Goal: Task Accomplishment & Management: Use online tool/utility

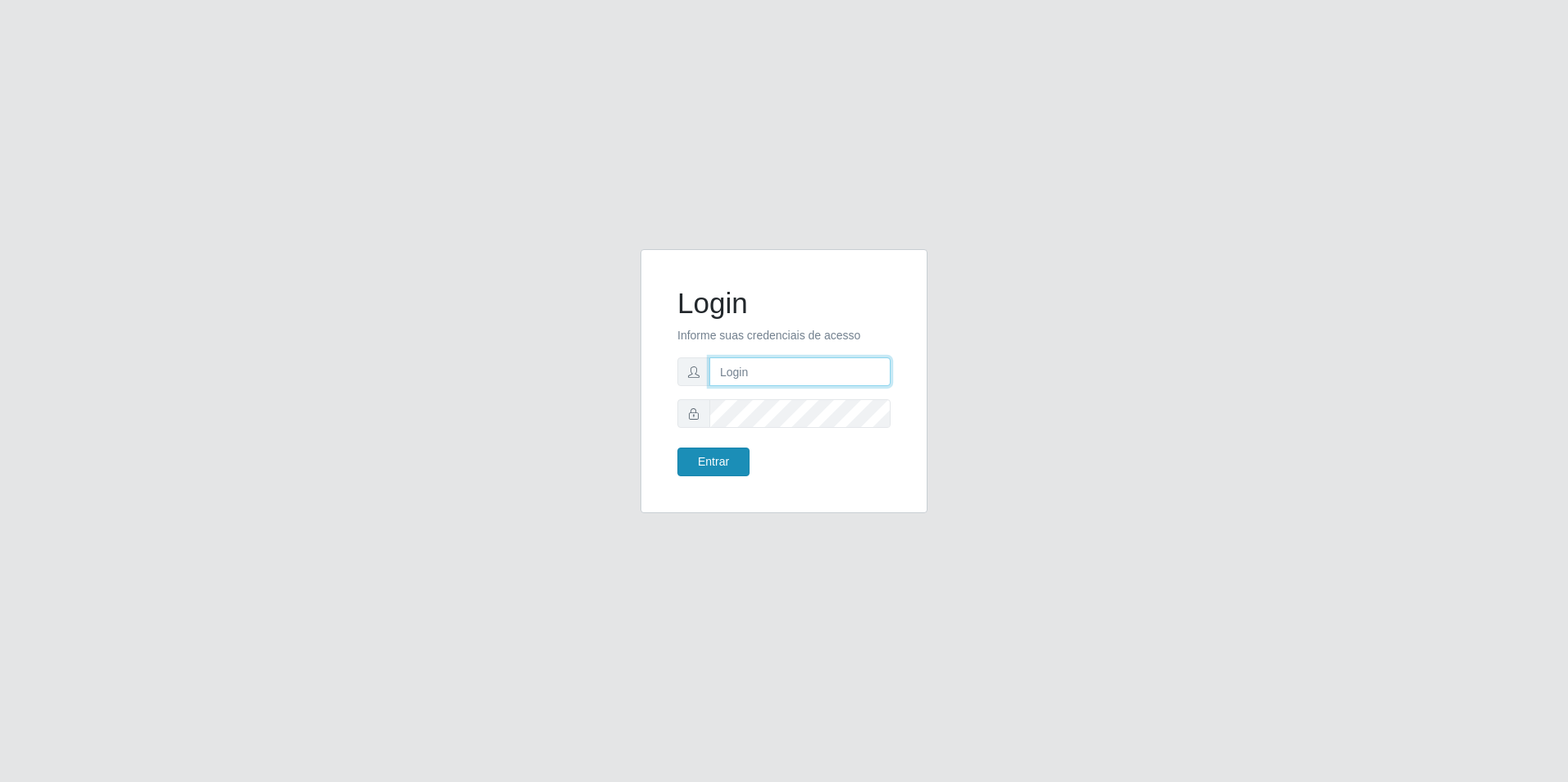
type input "[EMAIL_ADDRESS][DOMAIN_NAME]"
click at [715, 467] on button "Entrar" at bounding box center [714, 461] width 73 height 29
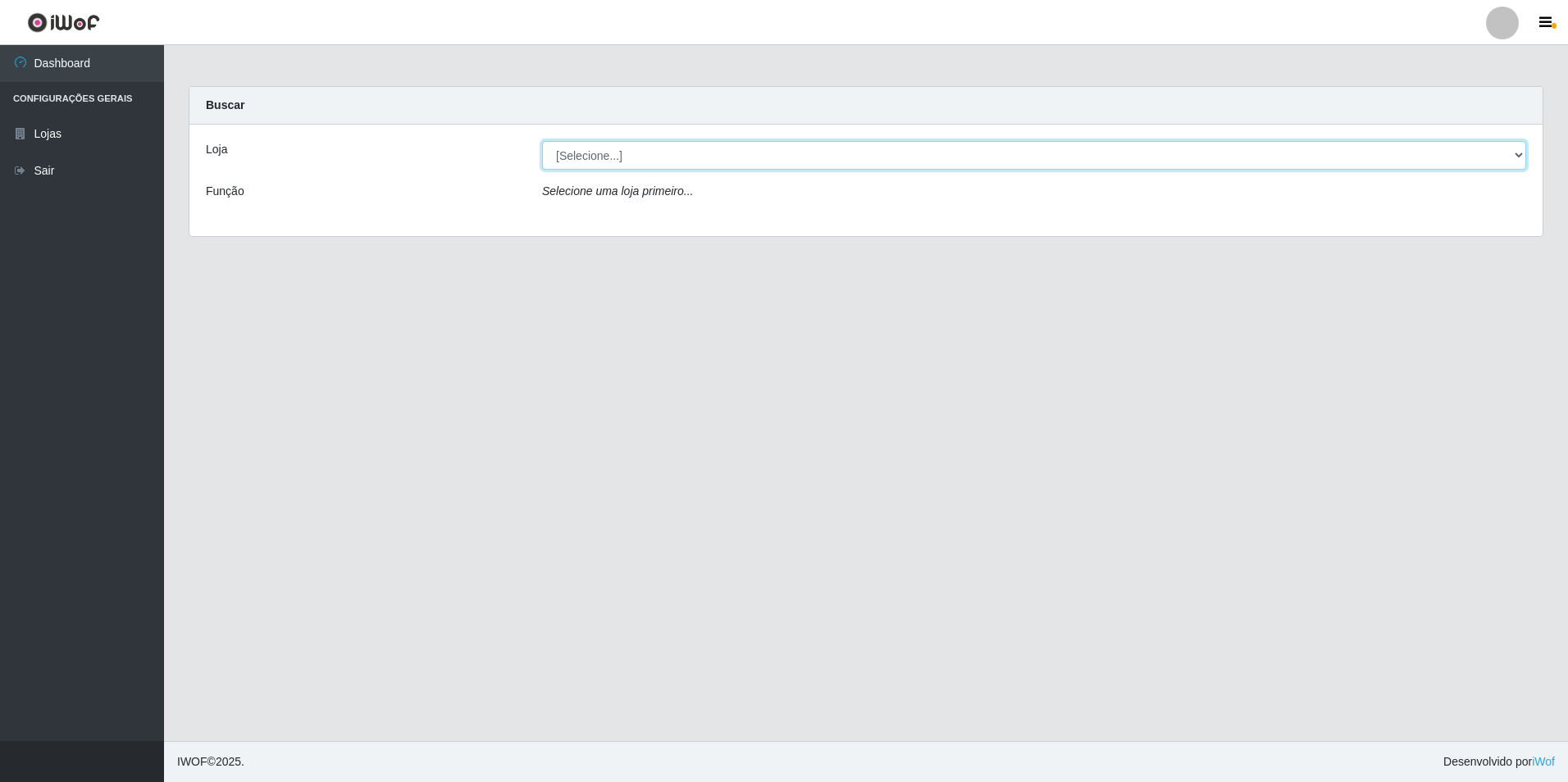
click at [809, 168] on select "[Selecione...] Extrabom - Loja 57 Anchieta" at bounding box center [1034, 155] width 985 height 29
select select "470"
click at [542, 141] on select "[Selecione...] Extrabom - Loja 57 Anchieta" at bounding box center [1034, 155] width 985 height 29
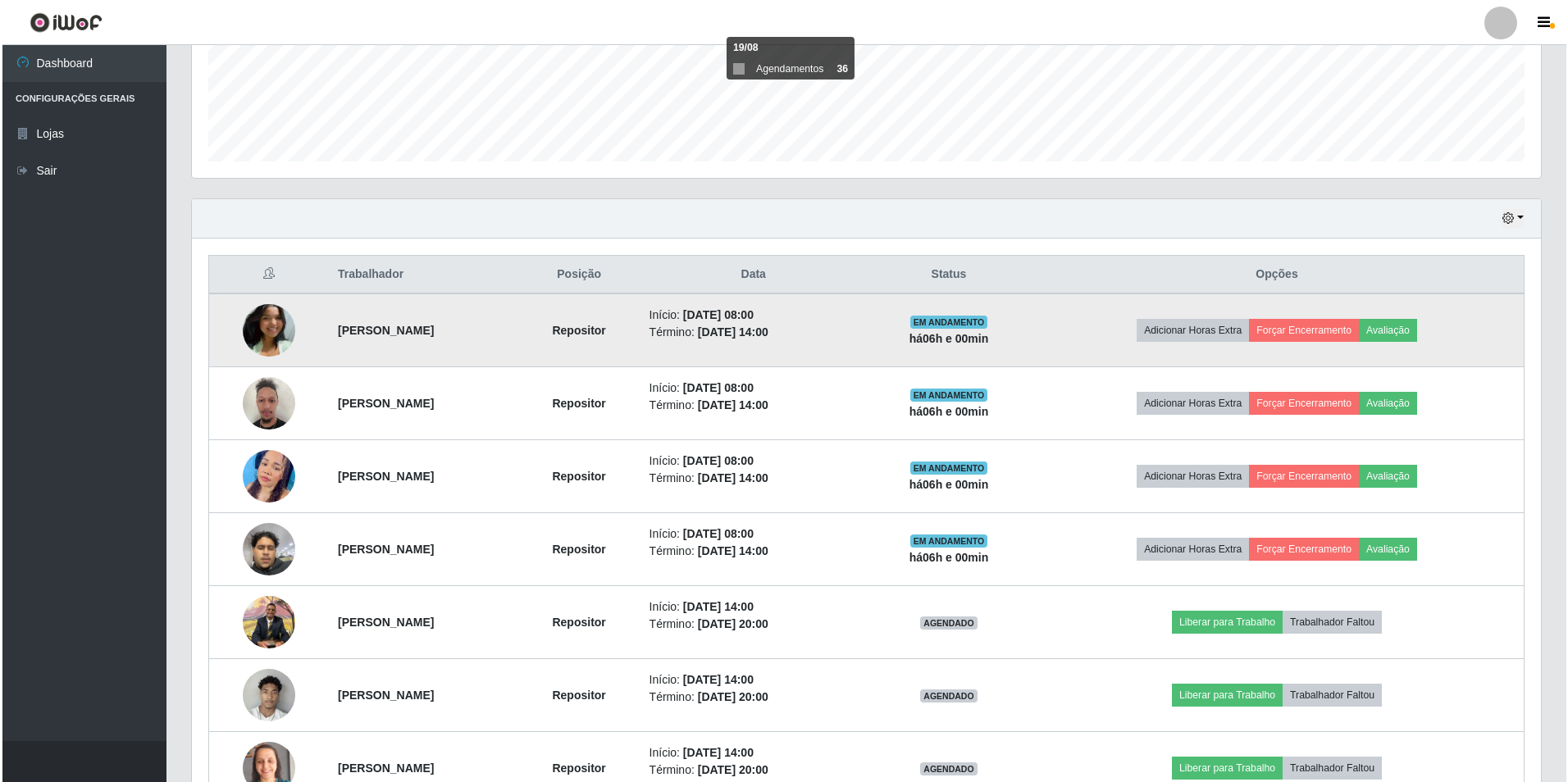
scroll to position [588, 0]
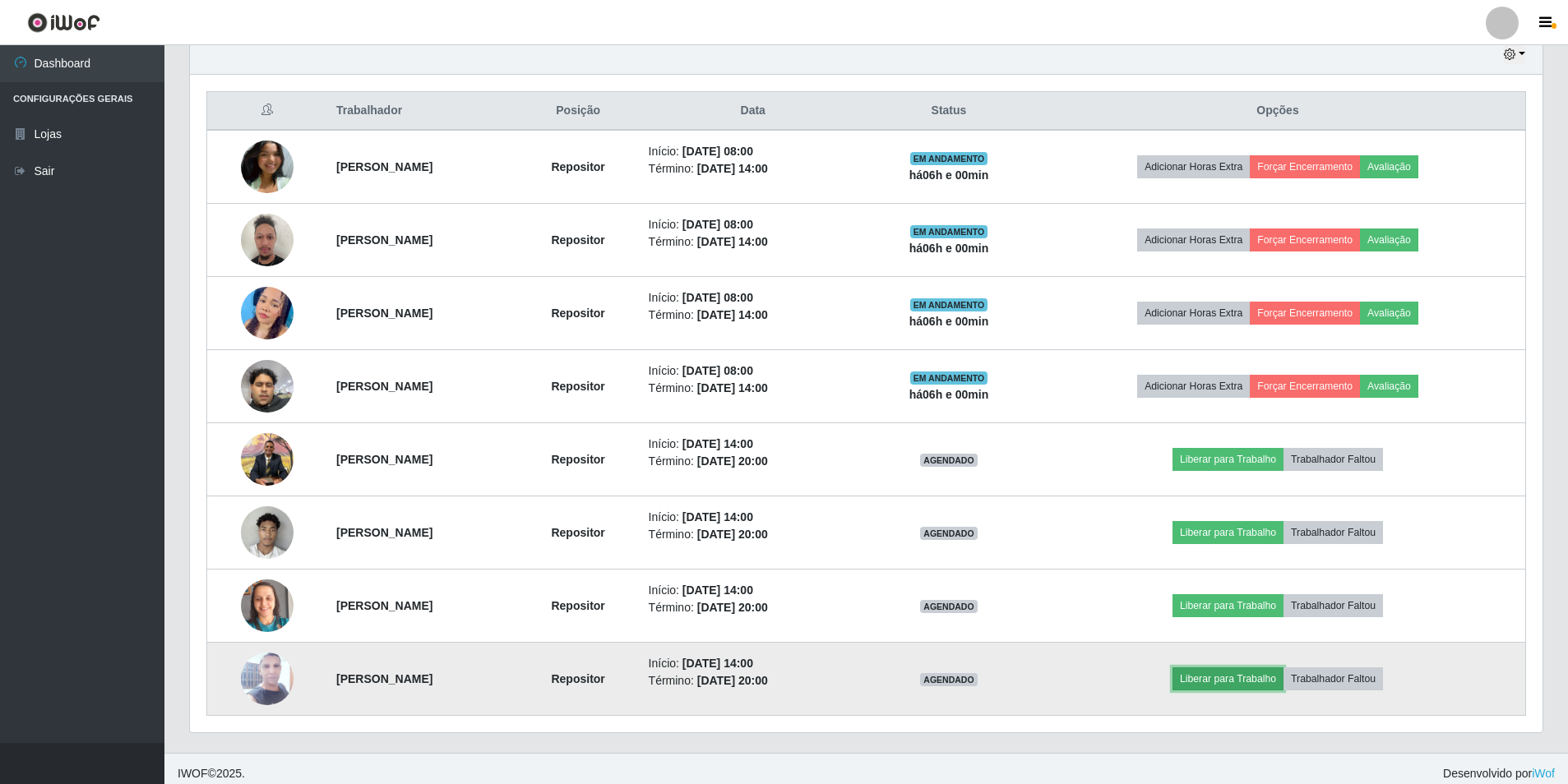
click at [1223, 682] on button "Liberar para Trabalho" at bounding box center [1228, 679] width 111 height 23
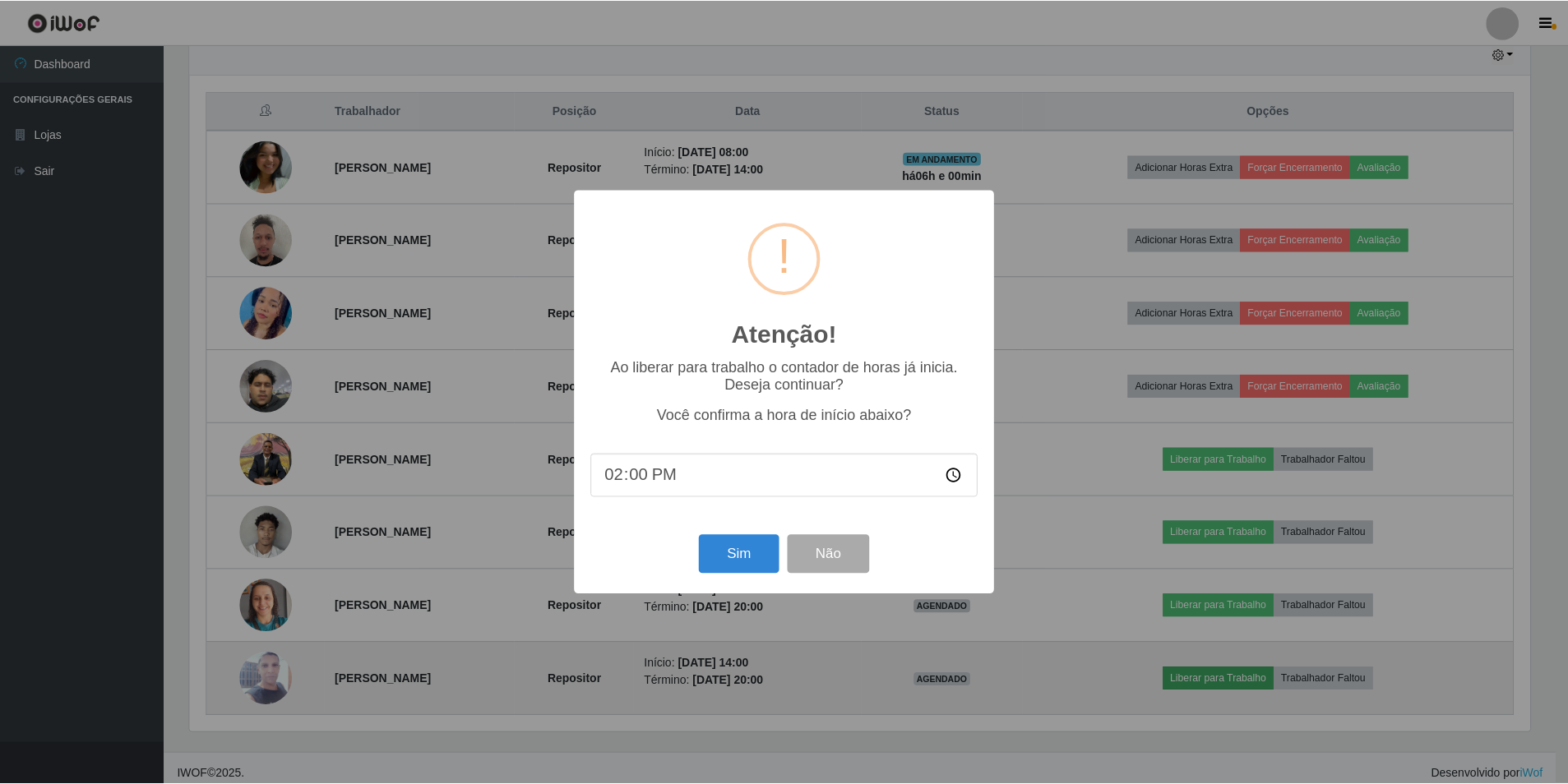
scroll to position [341, 1344]
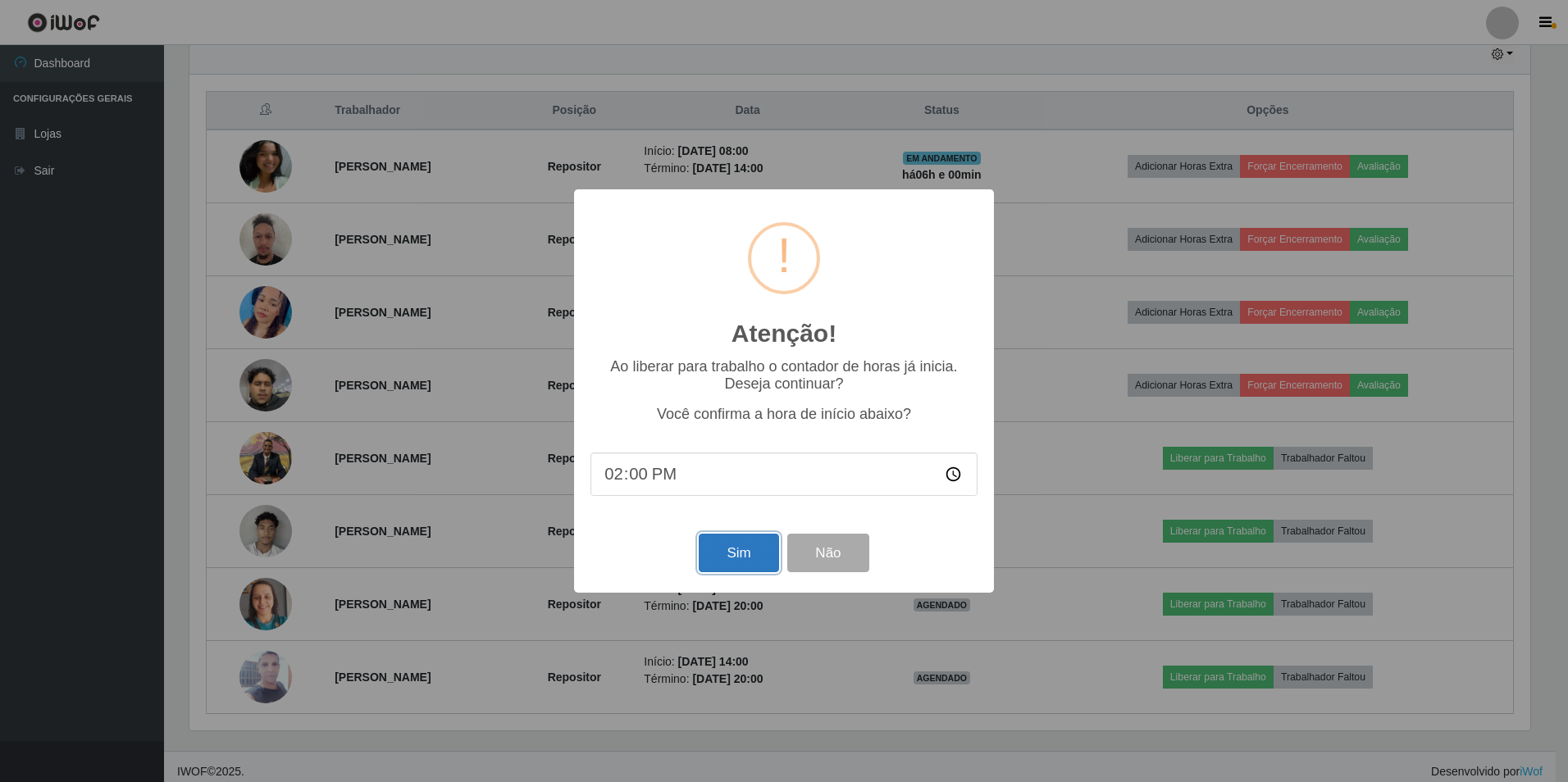
click at [714, 554] on button "Sim" at bounding box center [739, 553] width 80 height 39
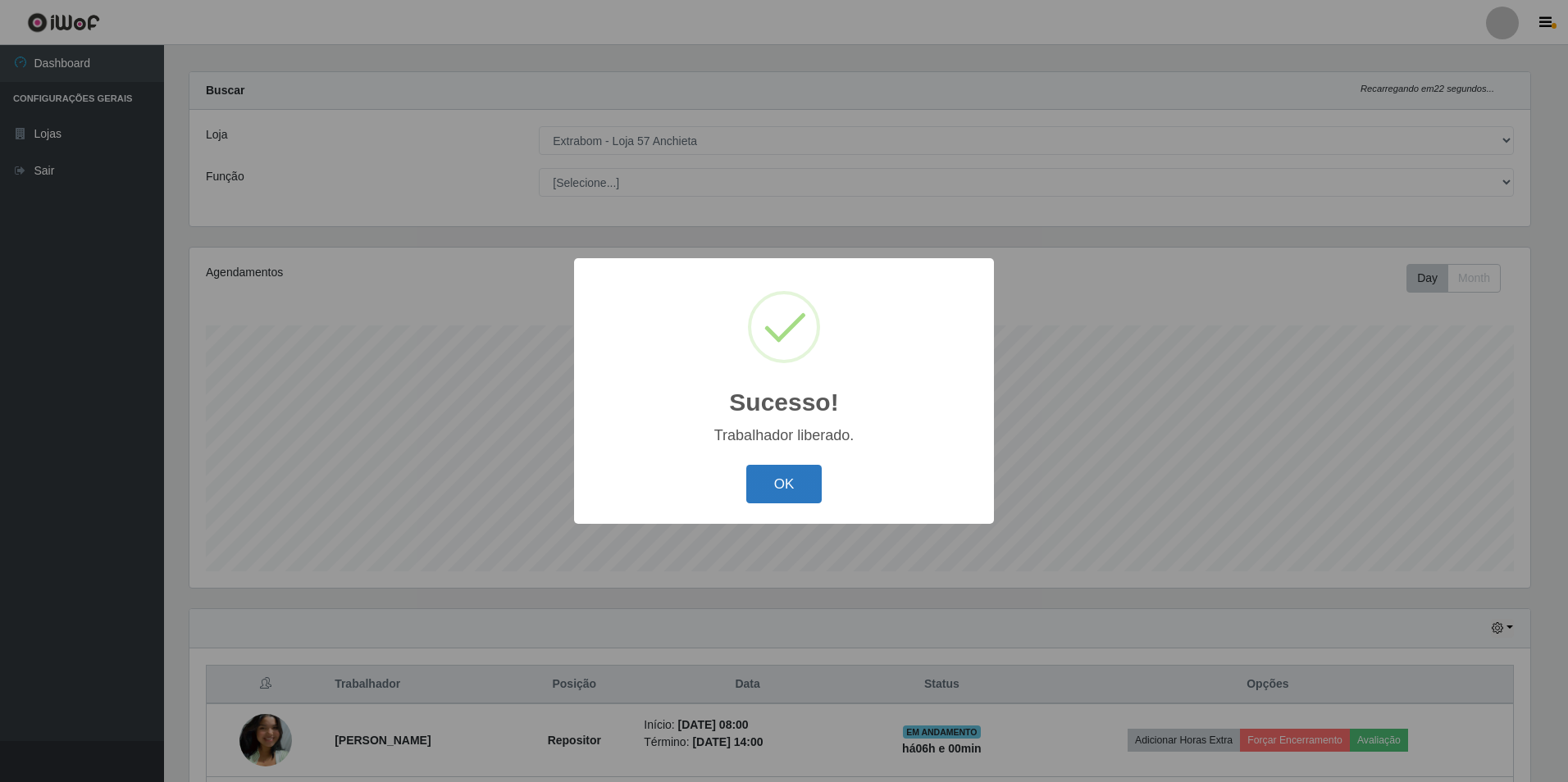
click at [796, 477] on button "OK" at bounding box center [785, 484] width 76 height 39
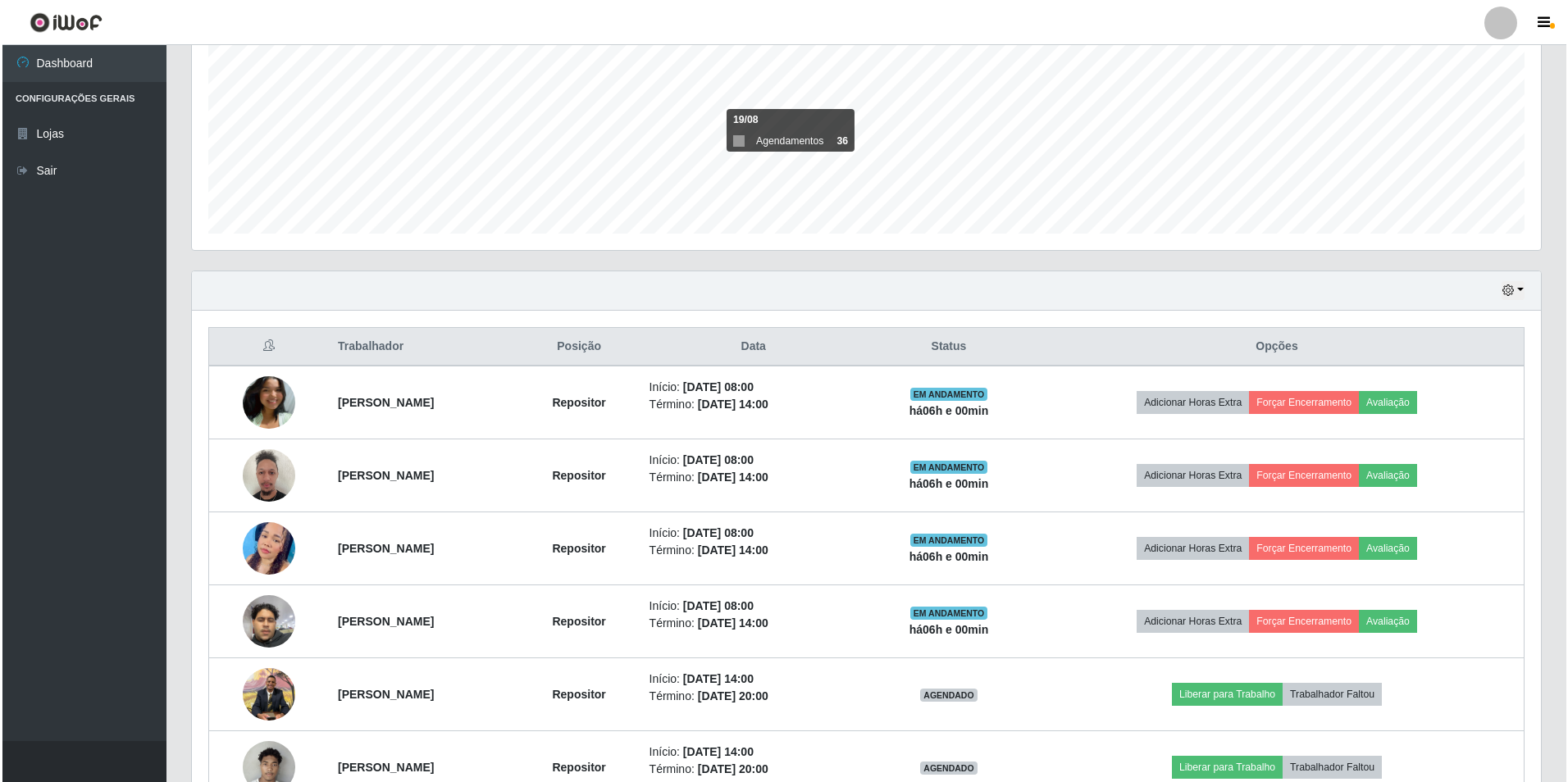
scroll to position [270, 0]
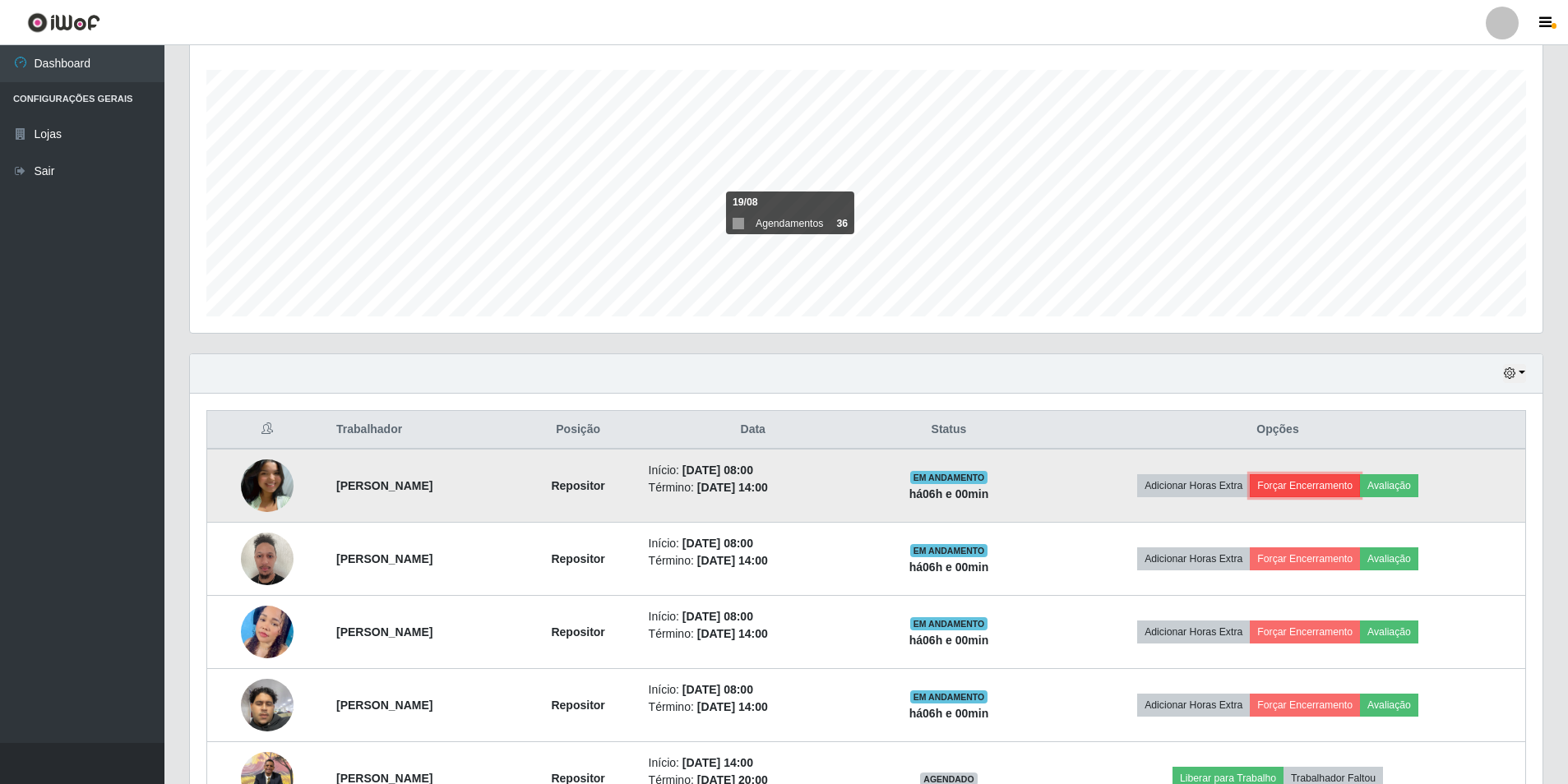
click at [1322, 488] on button "Forçar Encerramento" at bounding box center [1304, 486] width 110 height 23
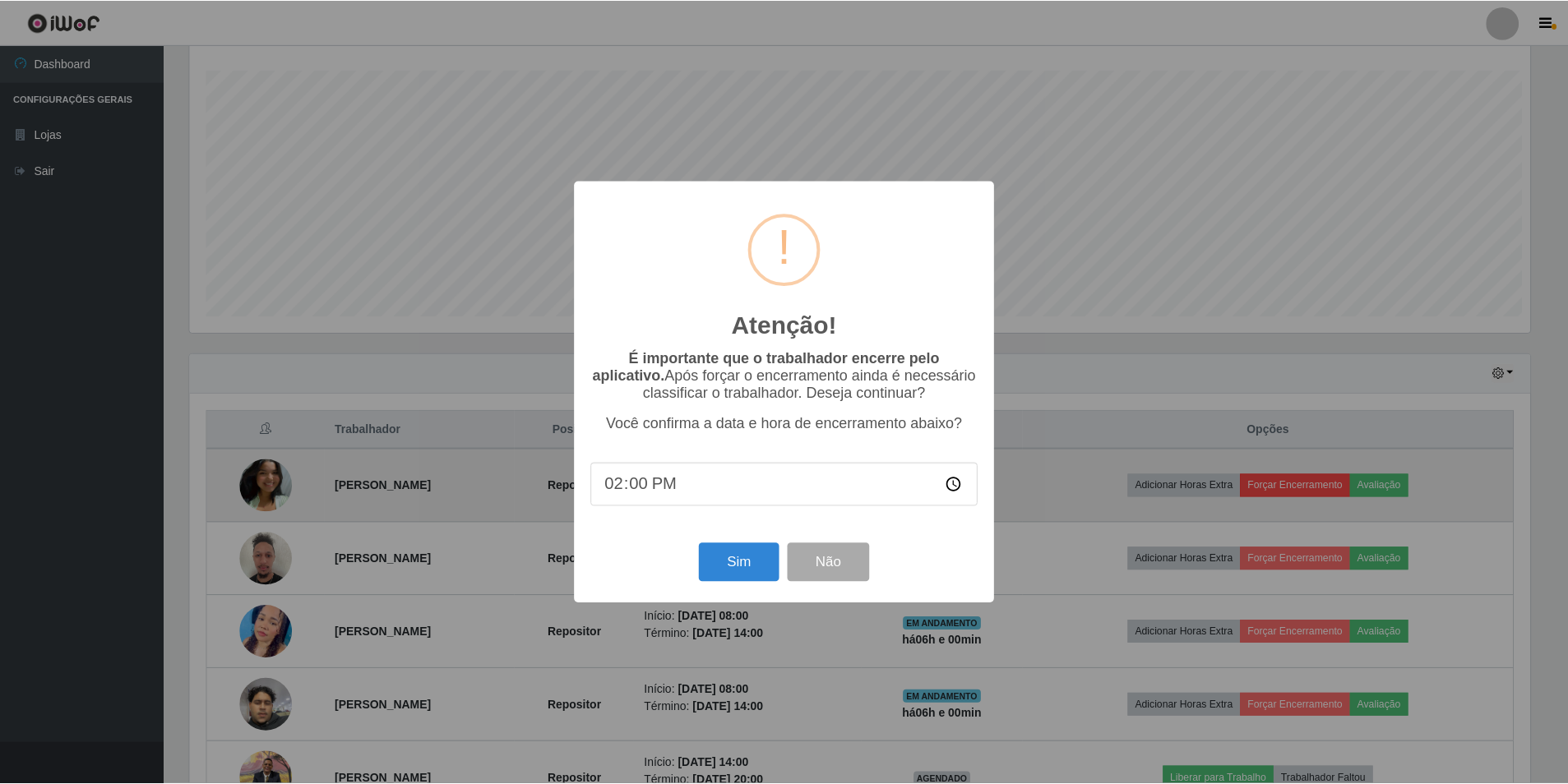
scroll to position [341, 1344]
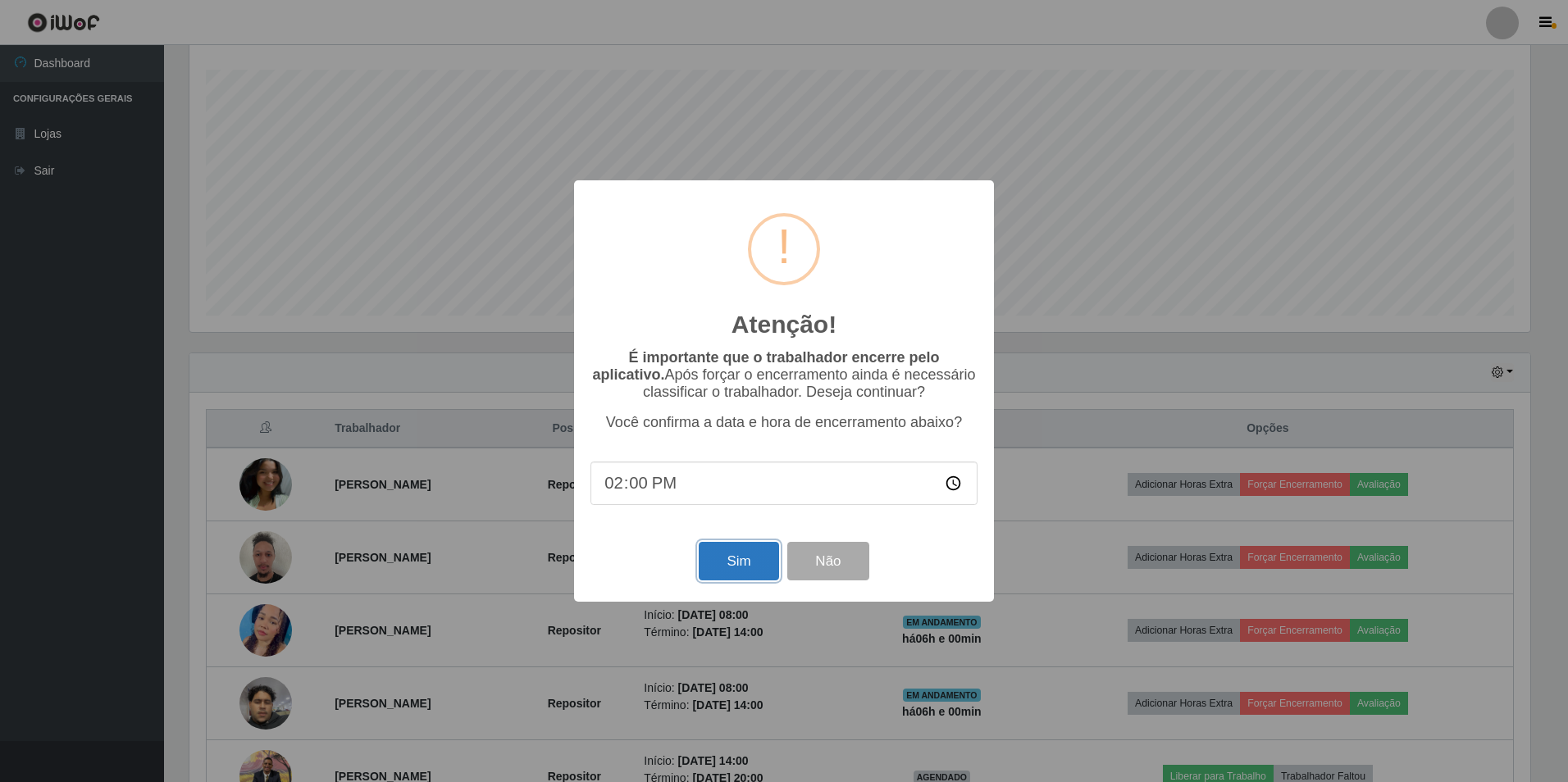
click at [746, 567] on button "Sim" at bounding box center [739, 561] width 80 height 39
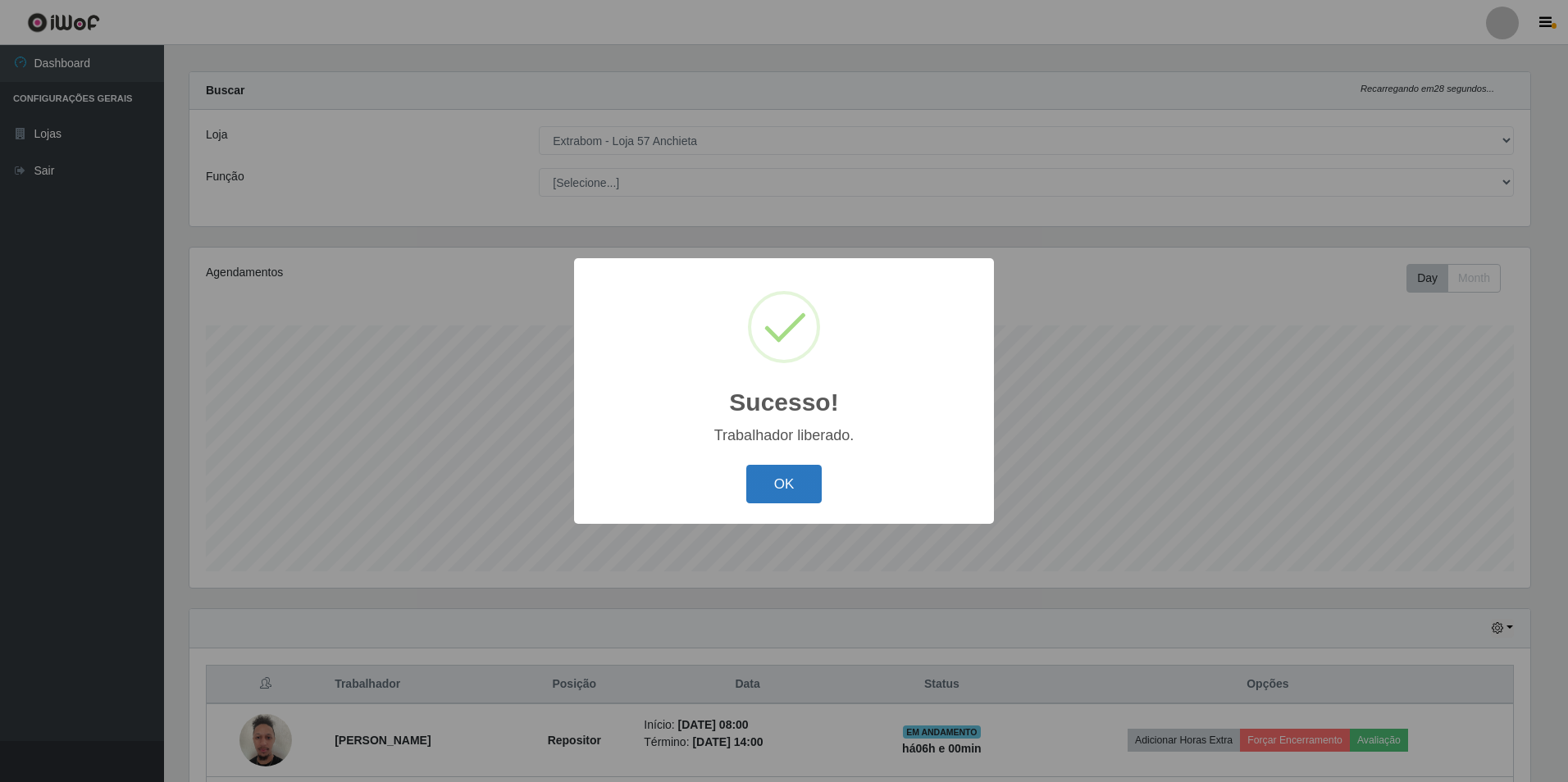
click at [771, 471] on button "OK" at bounding box center [785, 484] width 76 height 39
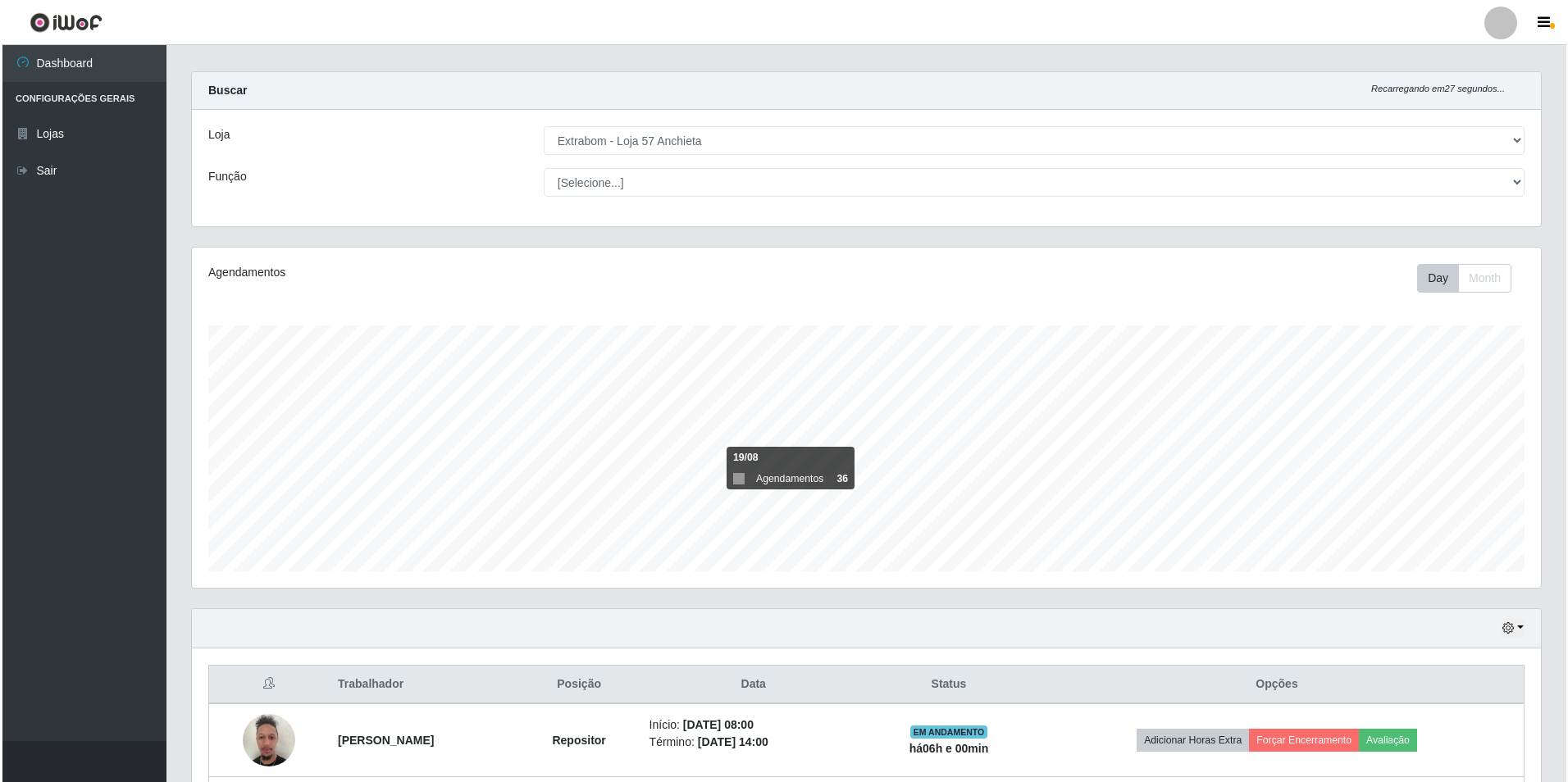
scroll to position [261, 0]
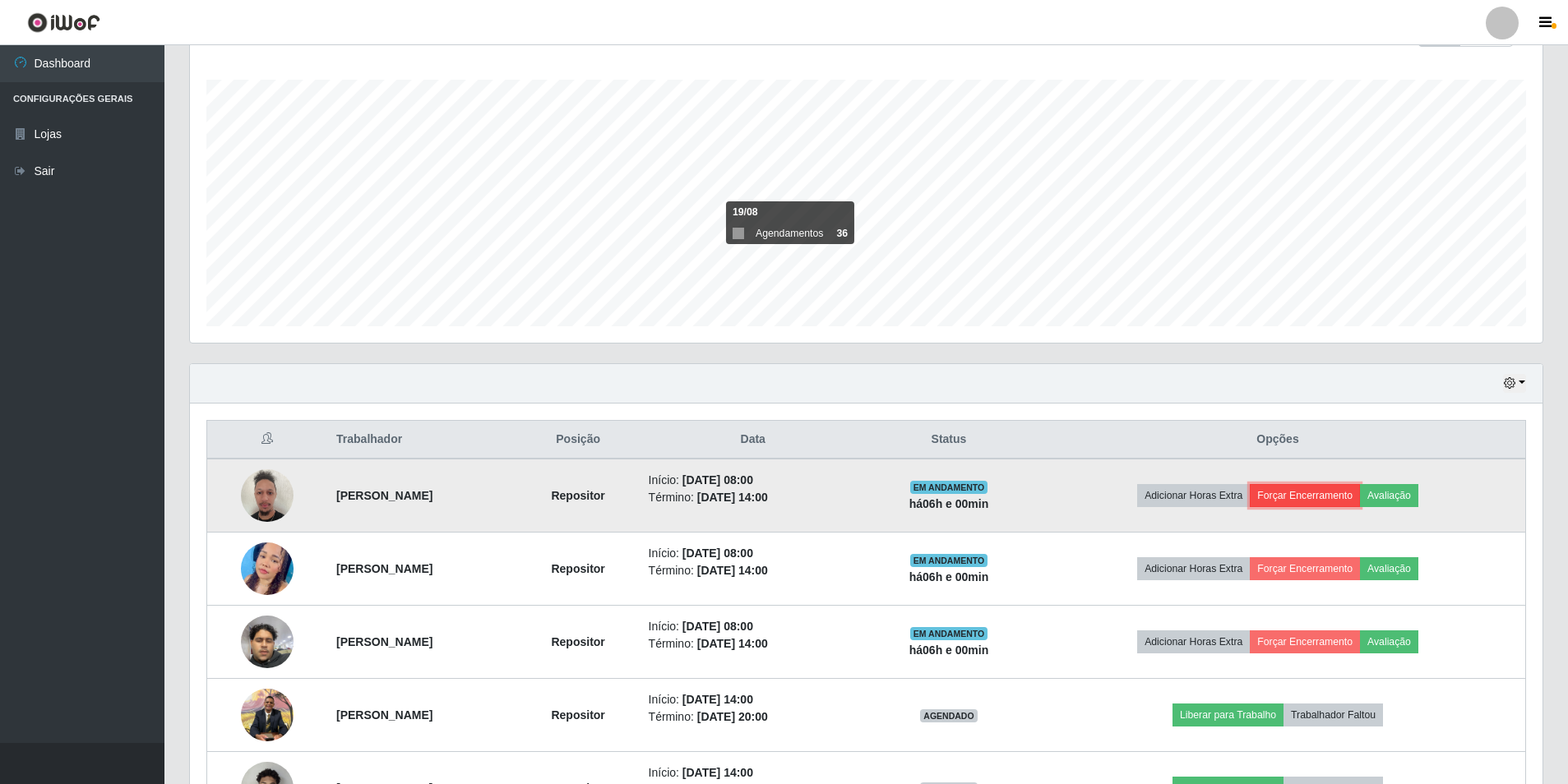
click at [1330, 498] on button "Forçar Encerramento" at bounding box center [1304, 496] width 110 height 23
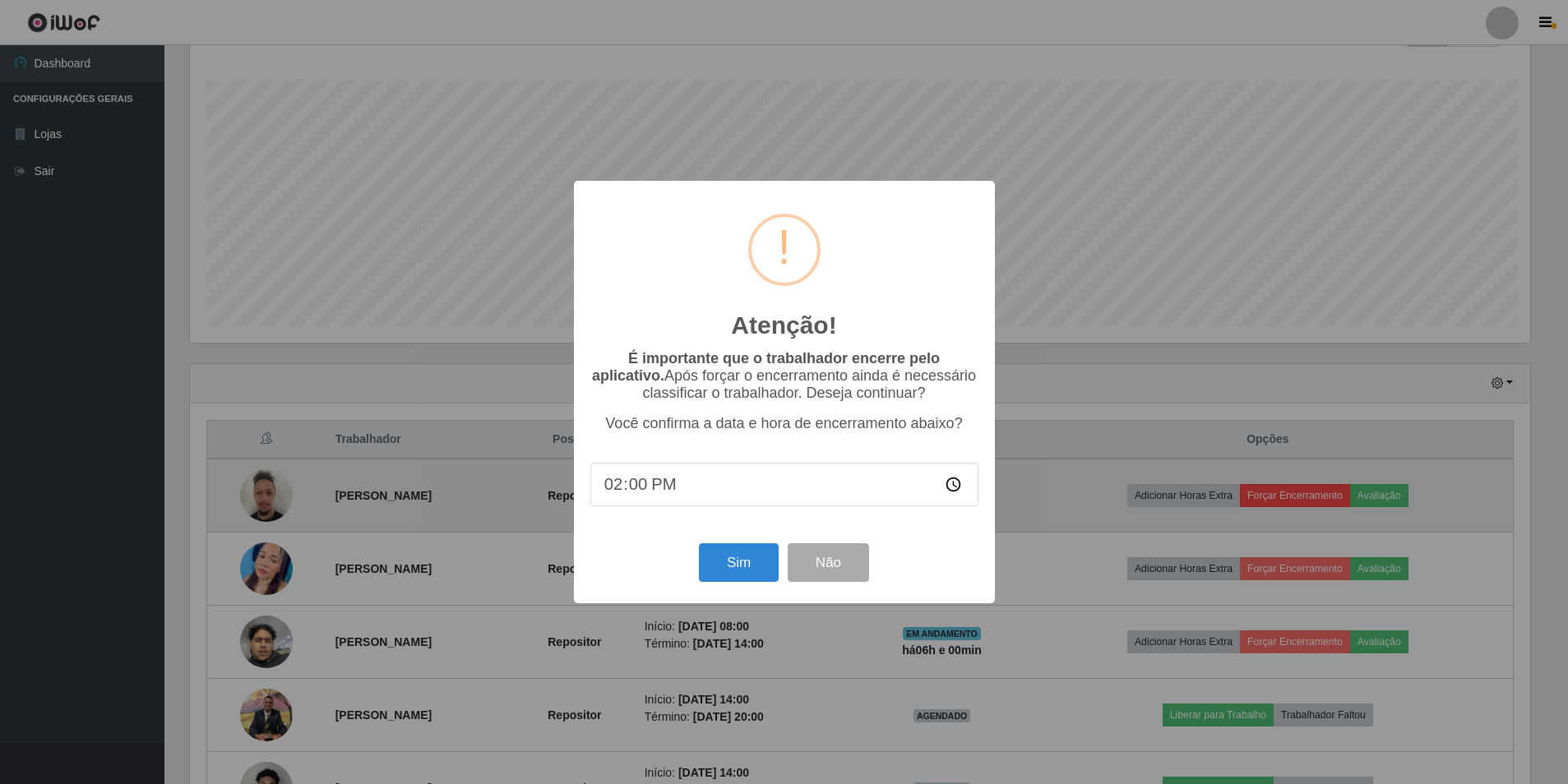
scroll to position [341, 1344]
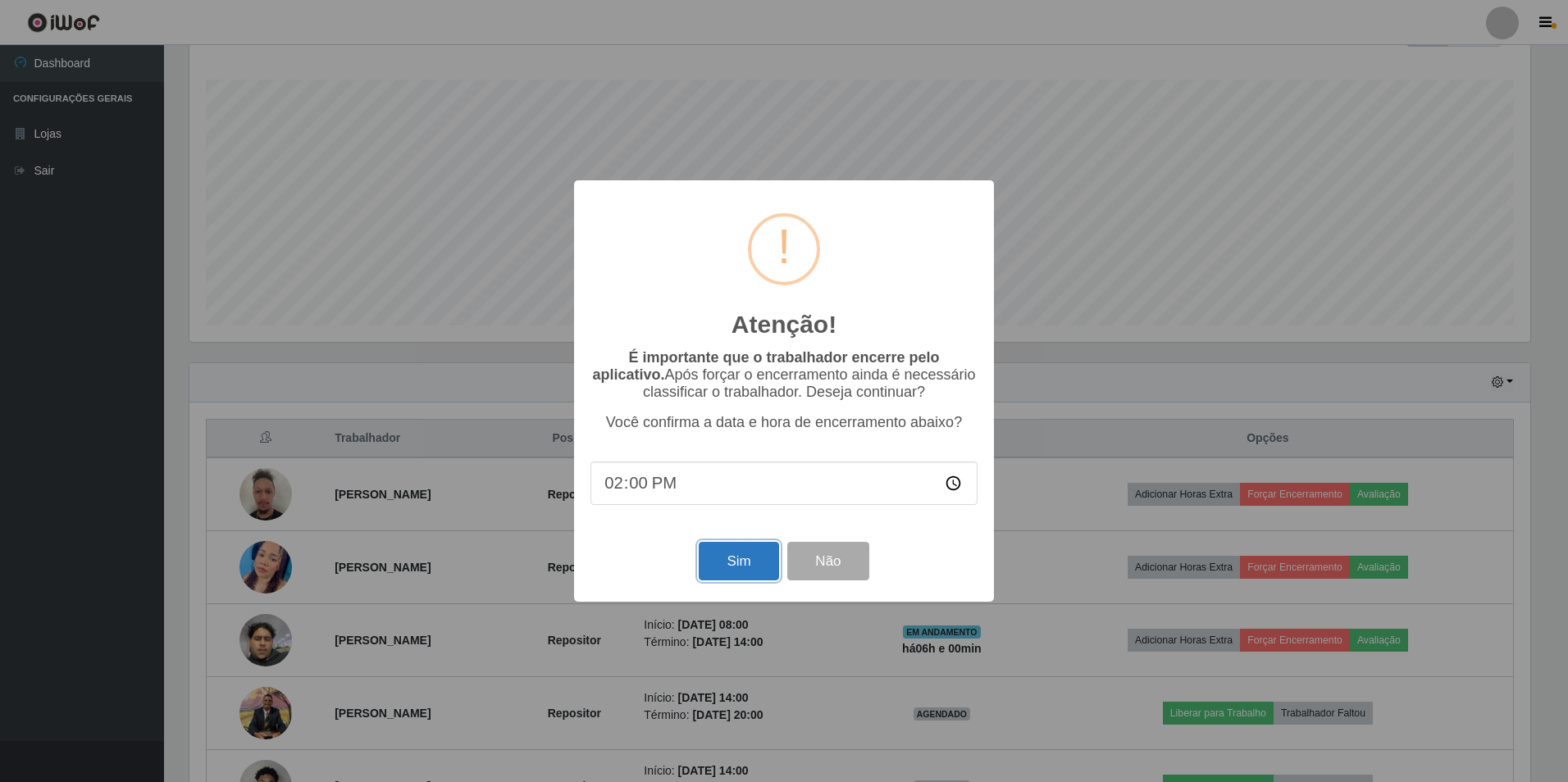
click at [743, 558] on button "Sim" at bounding box center [739, 561] width 80 height 39
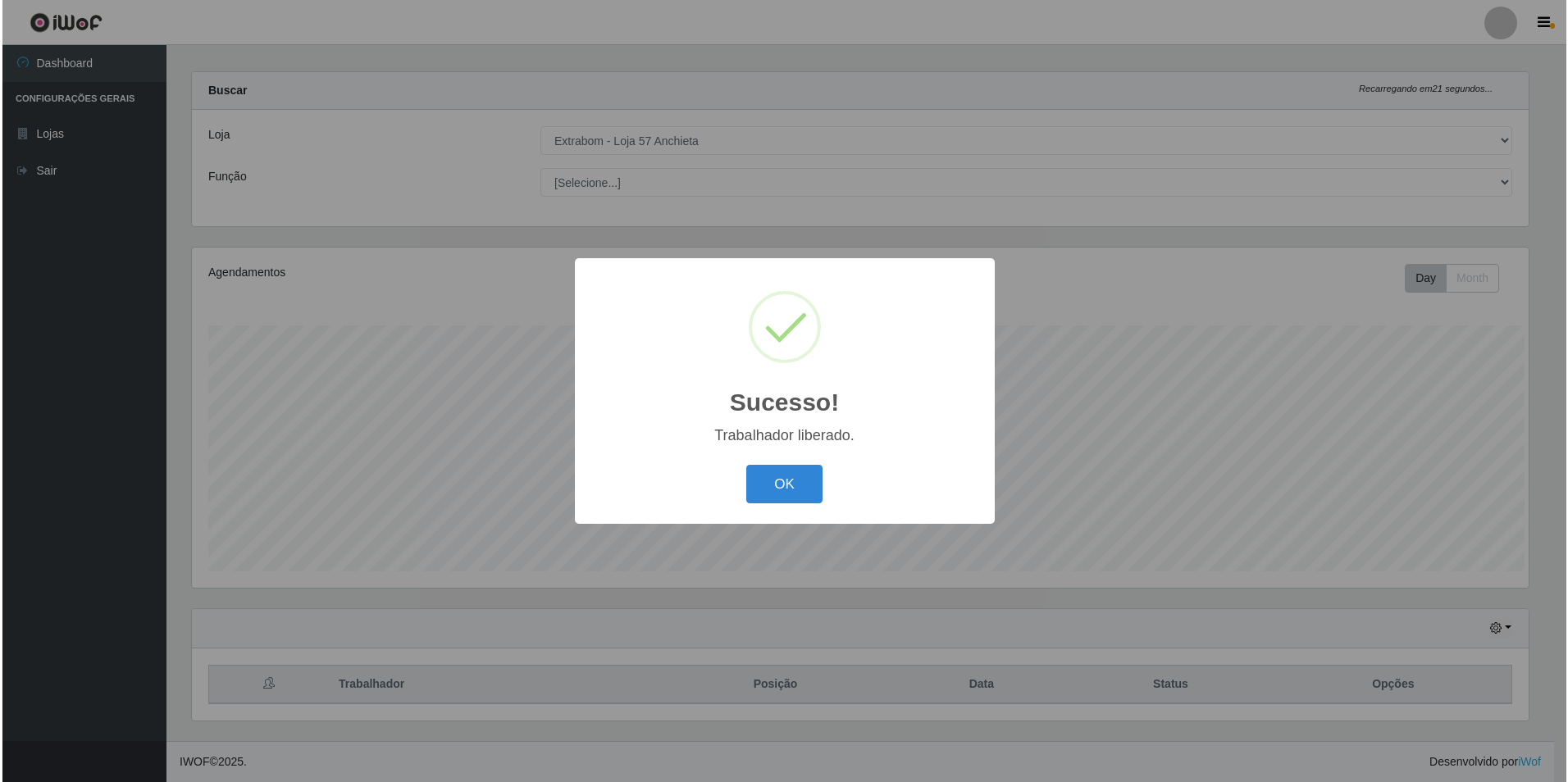
scroll to position [0, 0]
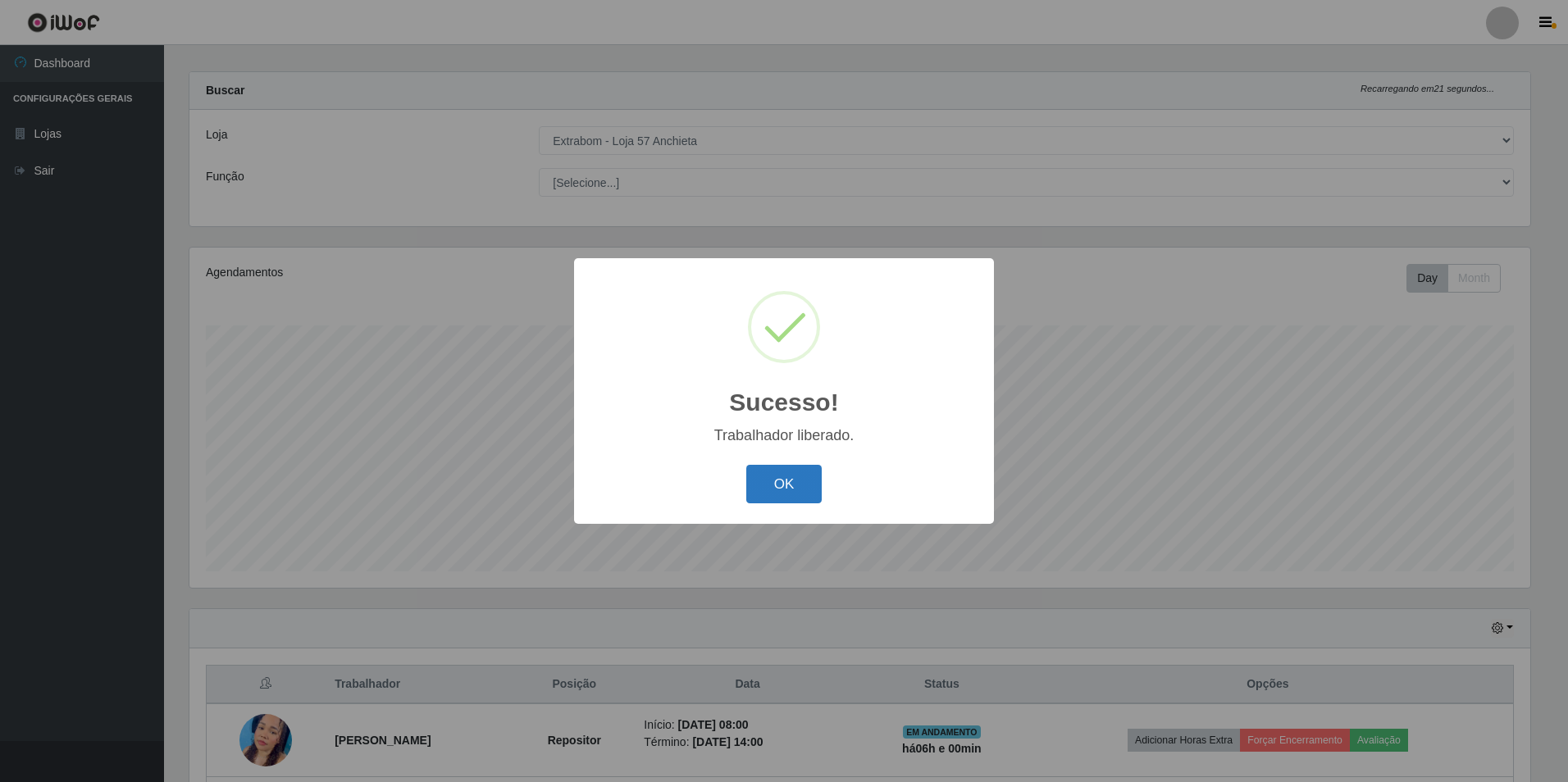
click at [755, 488] on button "OK" at bounding box center [785, 484] width 76 height 39
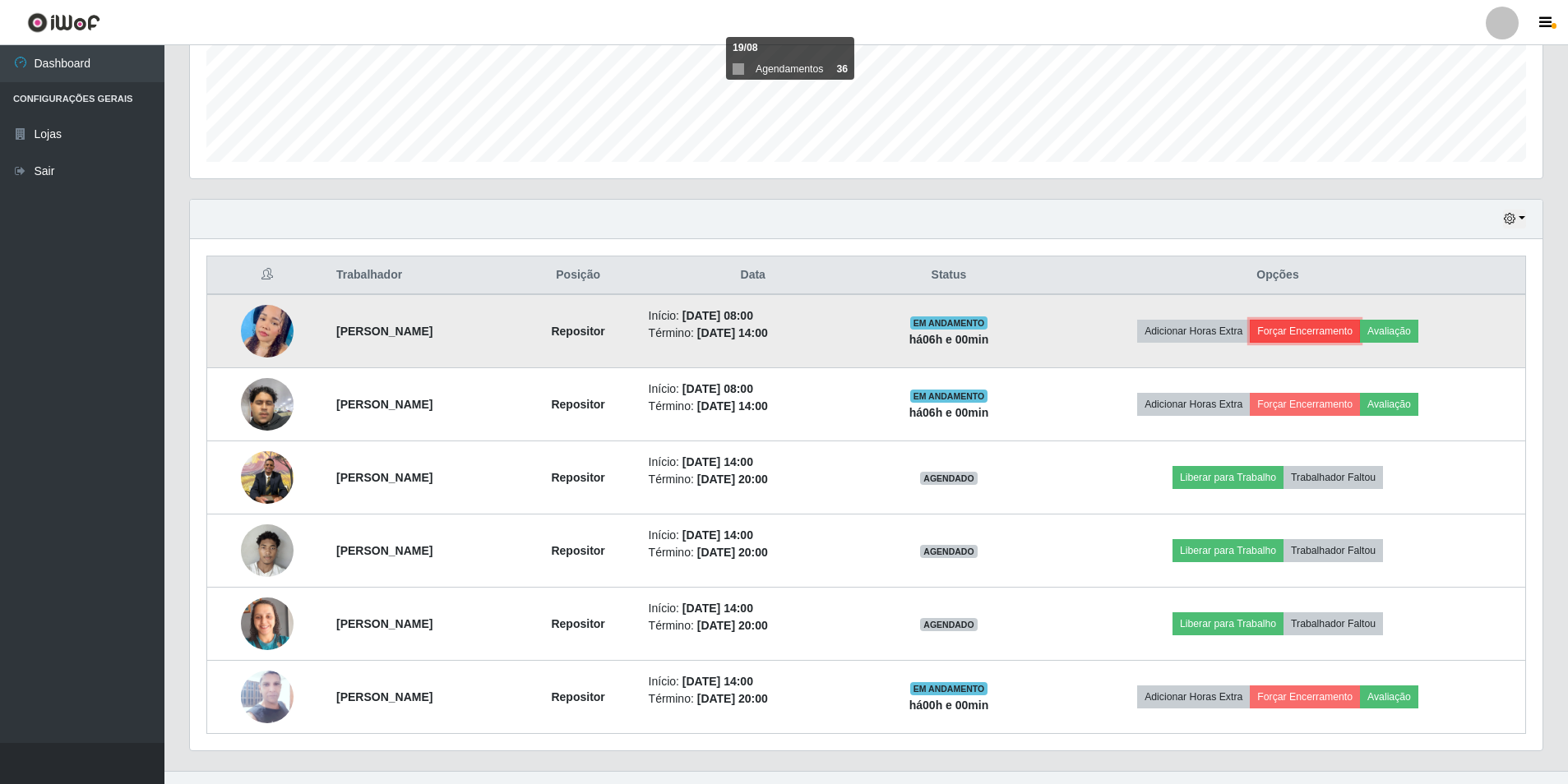
click at [1305, 341] on button "Forçar Encerramento" at bounding box center [1304, 331] width 110 height 23
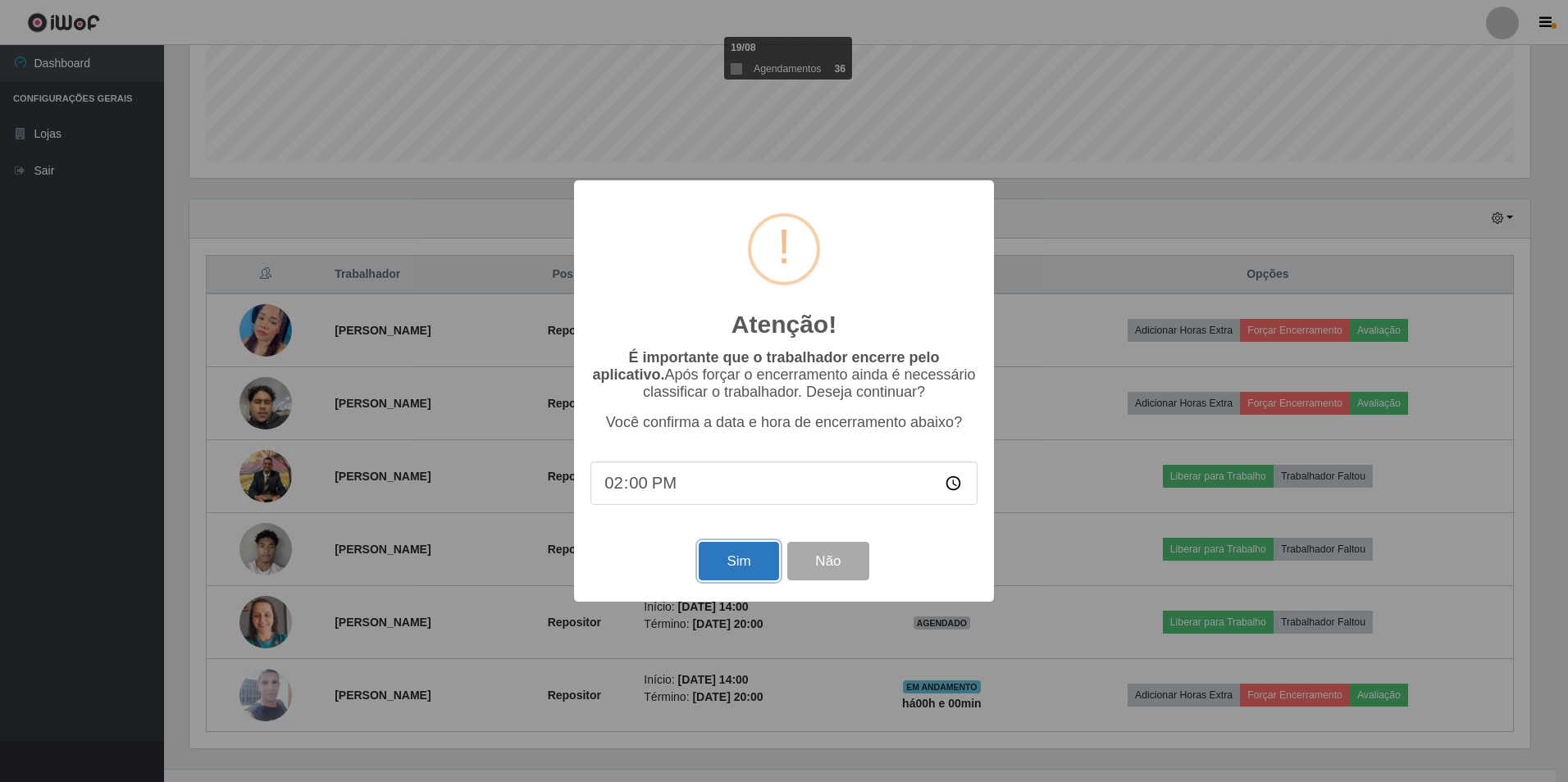
click at [718, 572] on button "Sim" at bounding box center [739, 561] width 80 height 39
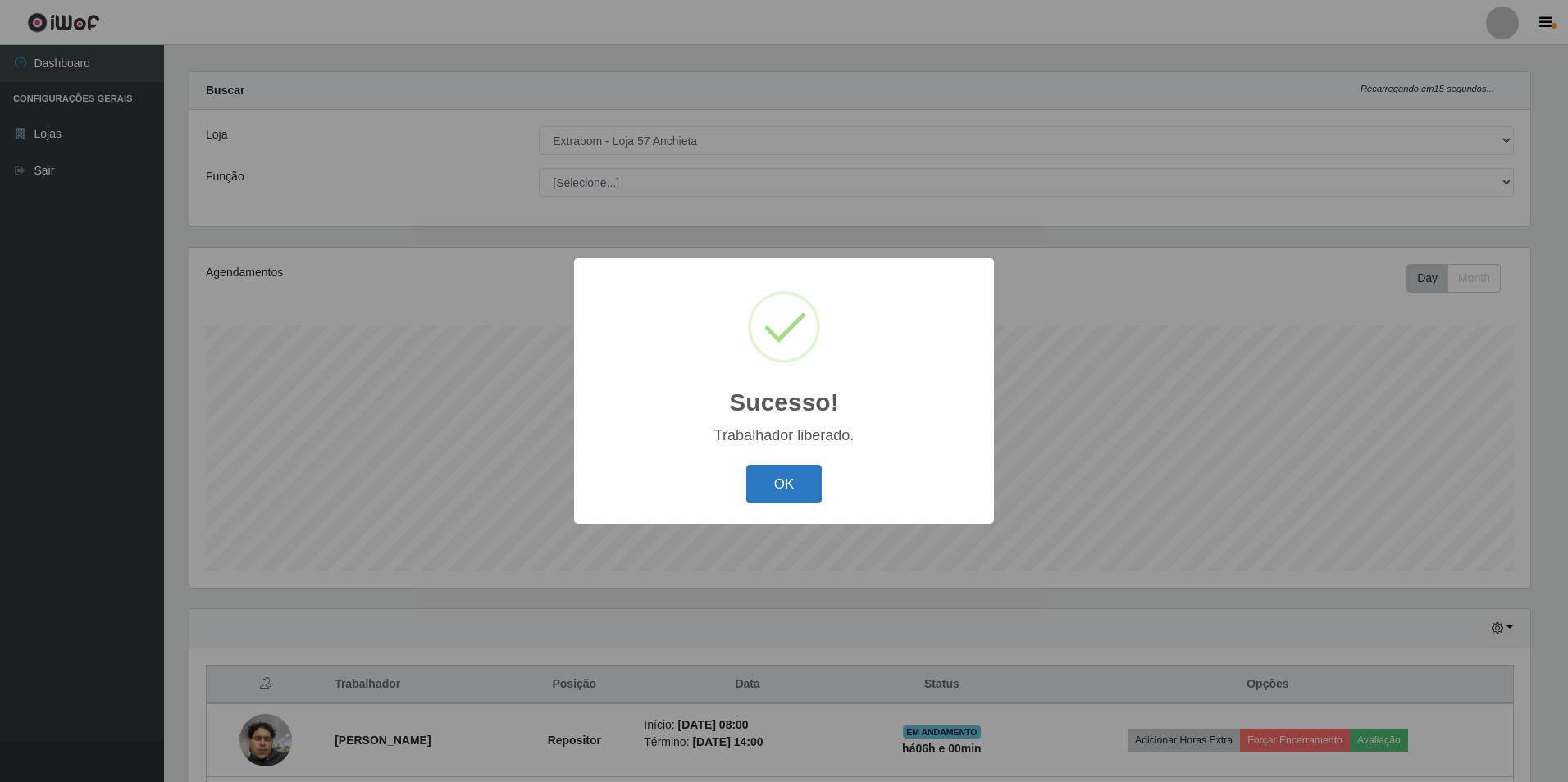
click at [749, 484] on button "OK" at bounding box center [785, 484] width 76 height 39
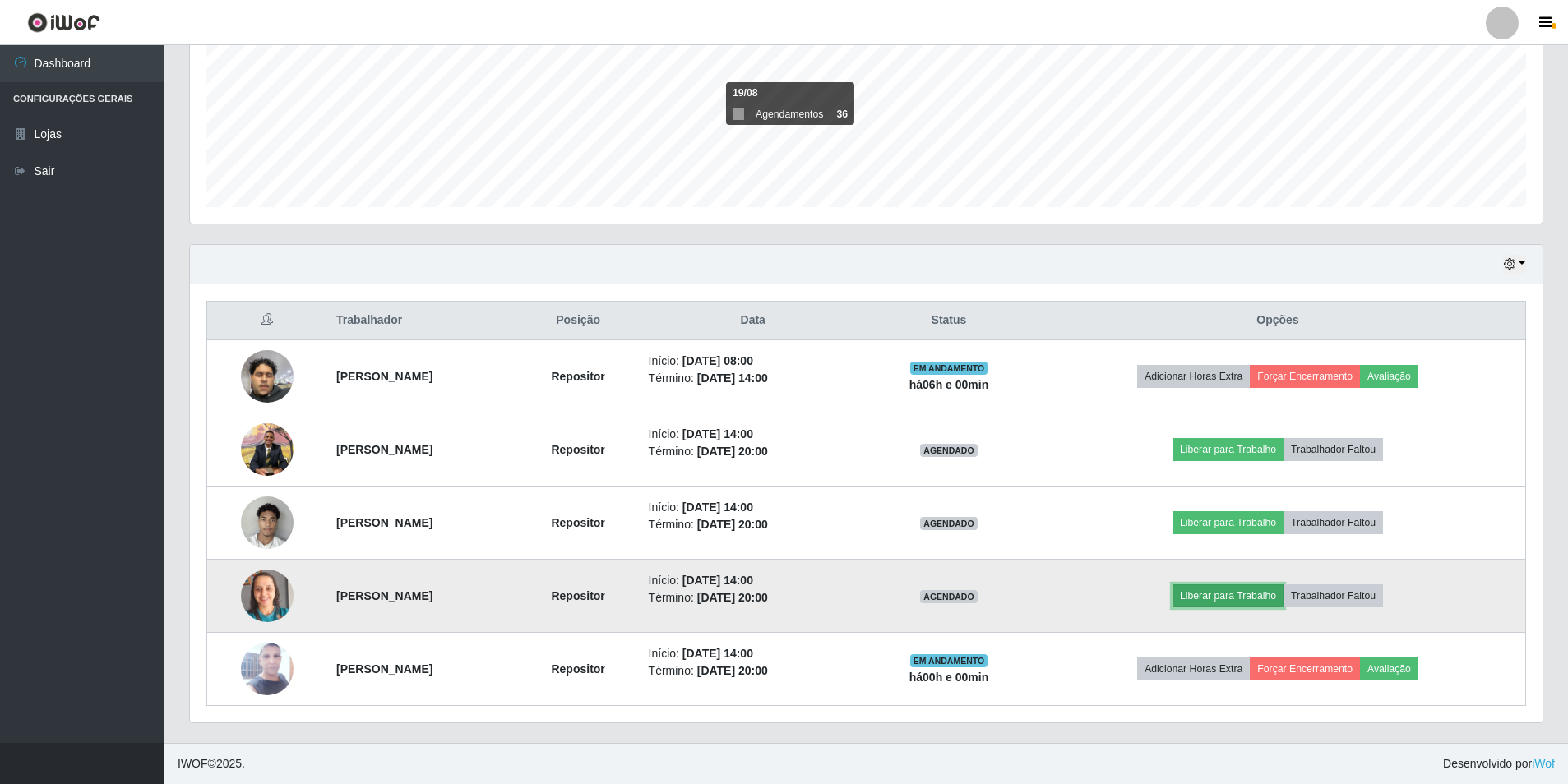
click at [1224, 597] on button "Liberar para Trabalho" at bounding box center [1228, 596] width 111 height 23
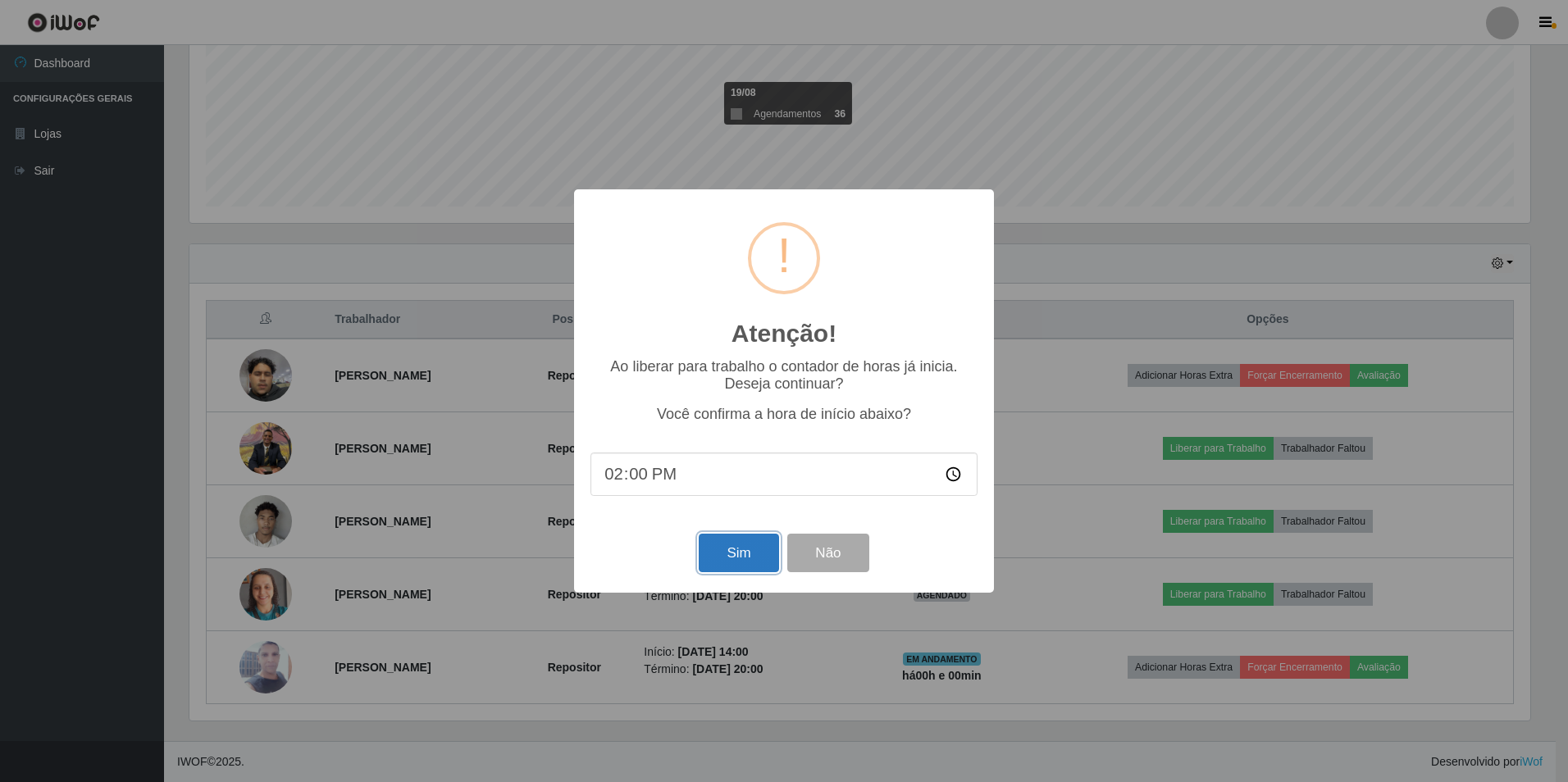
click at [711, 551] on button "Sim" at bounding box center [739, 553] width 80 height 39
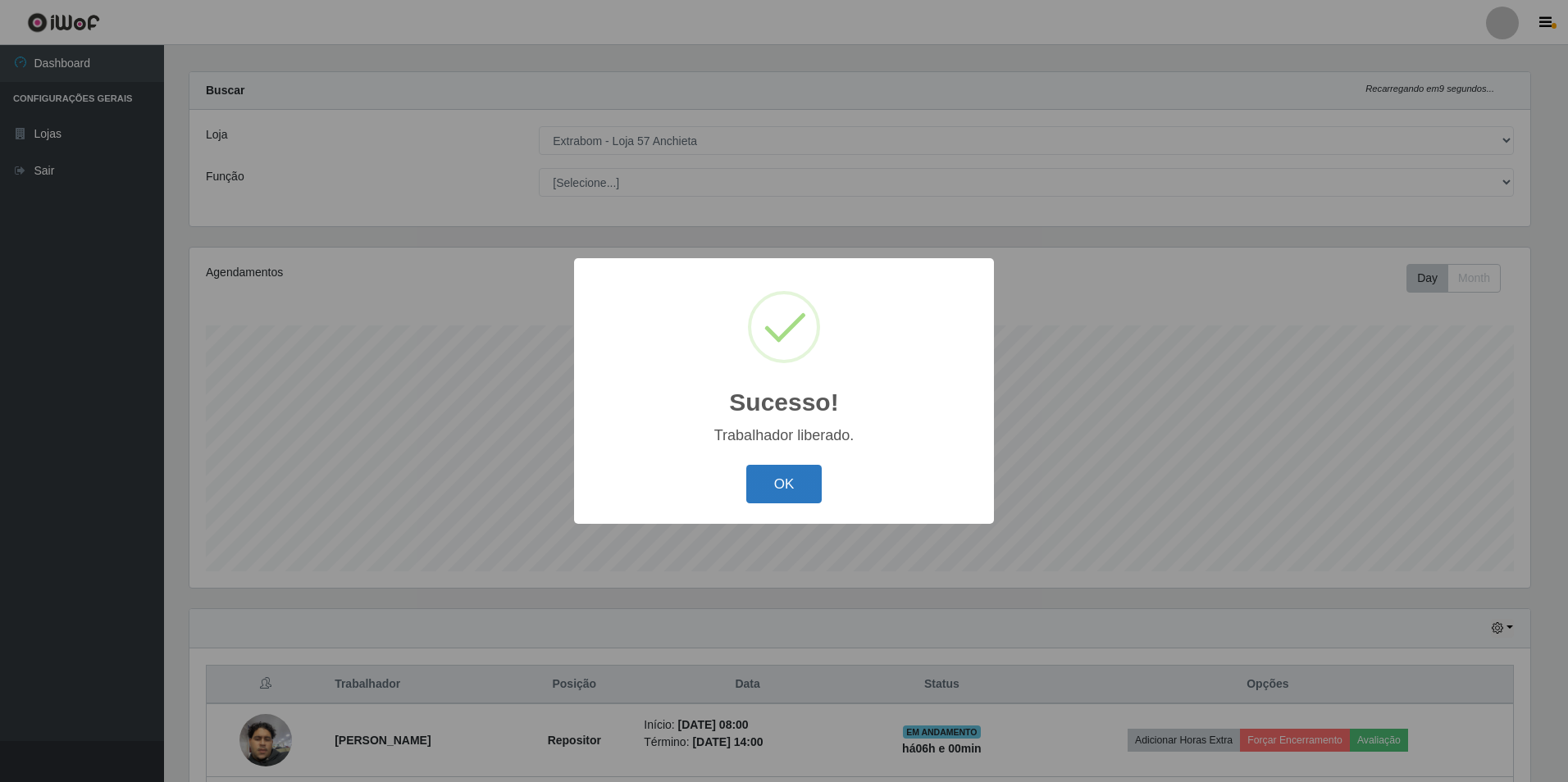
click at [768, 480] on button "OK" at bounding box center [785, 484] width 76 height 39
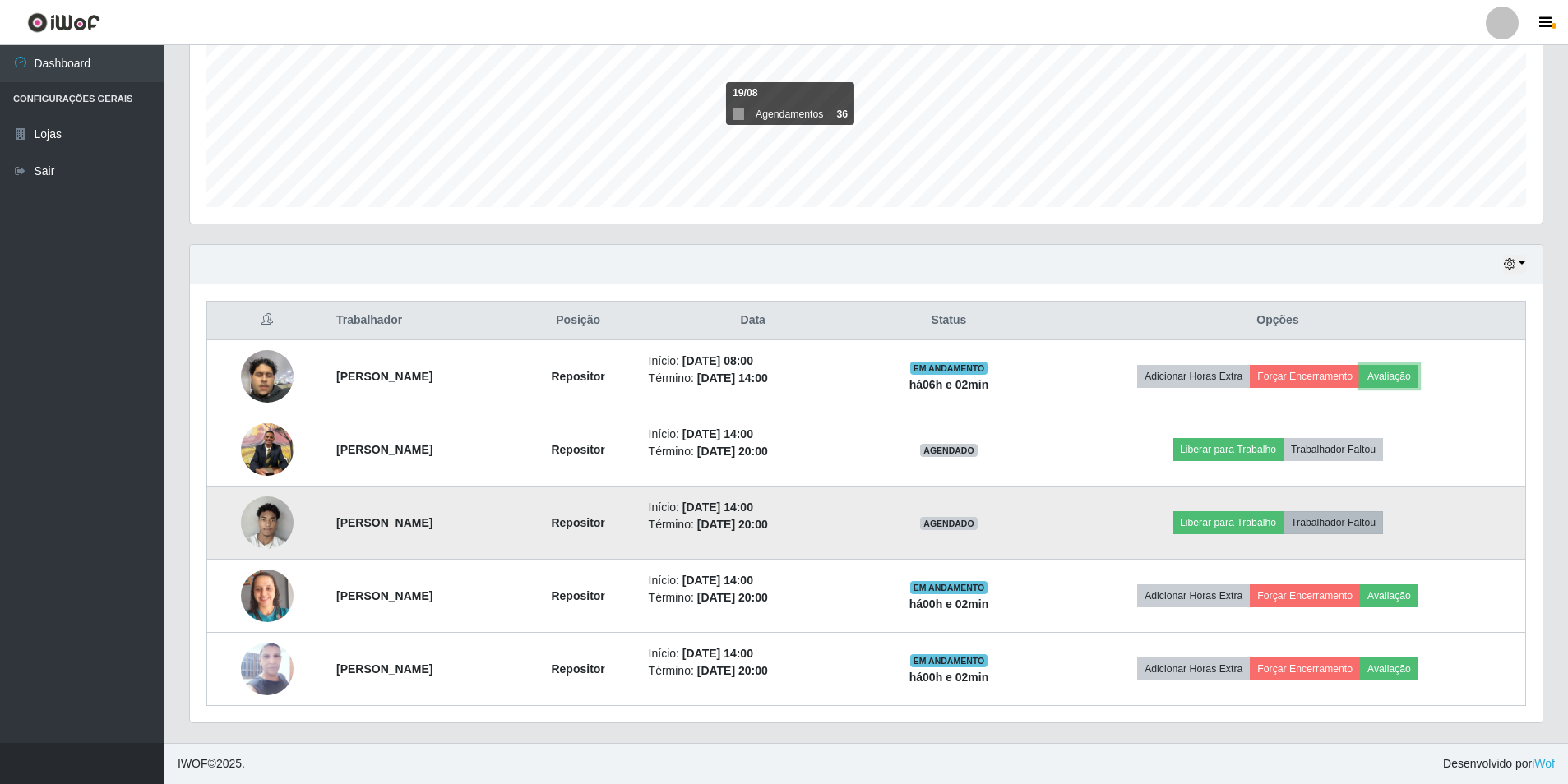
drag, startPoint x: 1418, startPoint y: 381, endPoint x: 1338, endPoint y: 520, distance: 160.4
click at [1344, 520] on tbody "[PERSON_NAME] Início: [DATE] 08:00 Término: [DATE] 14:00 EM ANDAMENTO há 06 h e…" at bounding box center [866, 522] width 1319 height 366
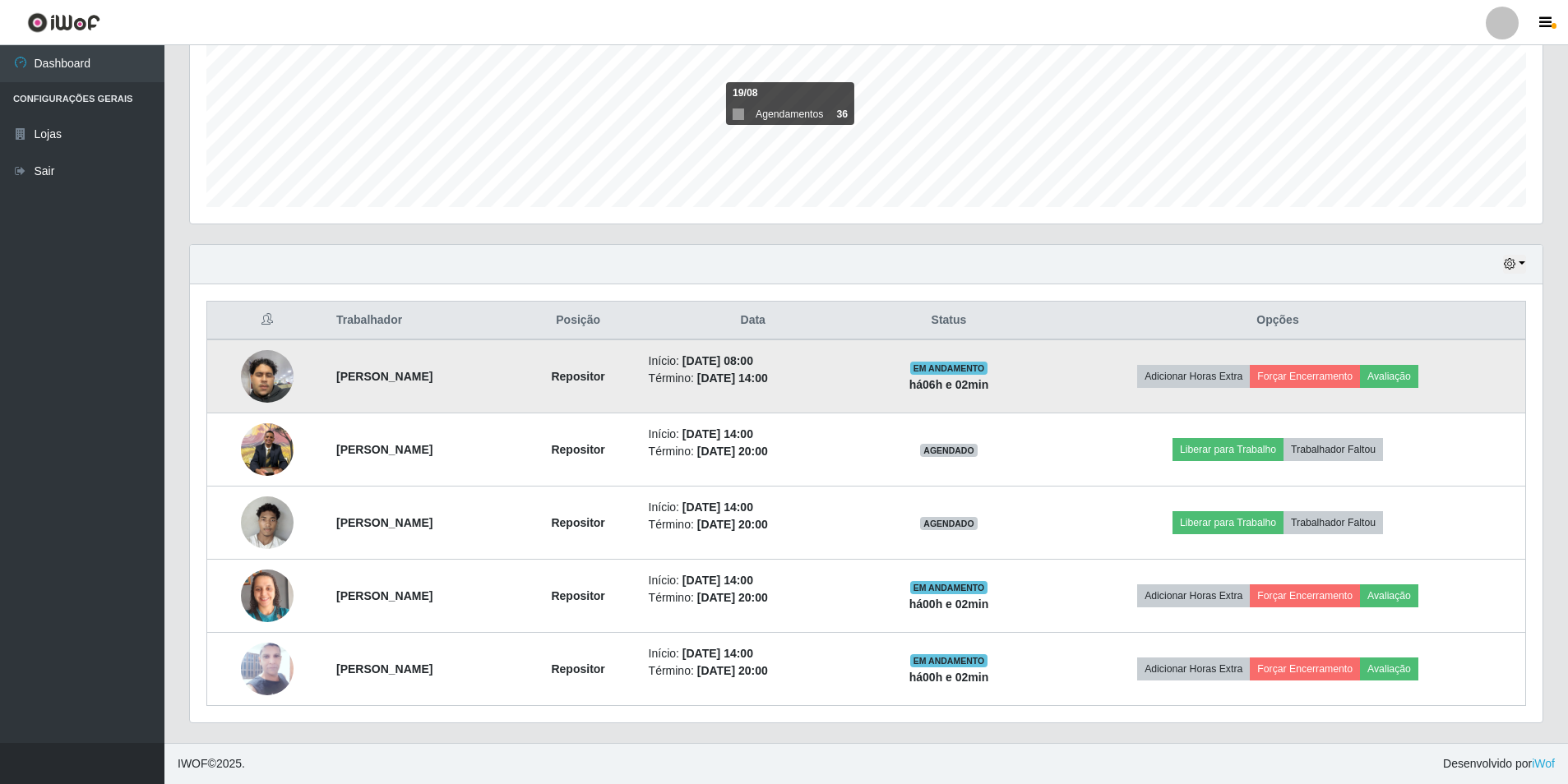
drag, startPoint x: 1347, startPoint y: 359, endPoint x: 1358, endPoint y: 363, distance: 11.7
click at [1357, 363] on td "Adicionar Horas Extra Forçar Encerramento Avaliação" at bounding box center [1277, 376] width 495 height 74
click at [1360, 371] on button "Forçar Encerramento" at bounding box center [1304, 376] width 110 height 23
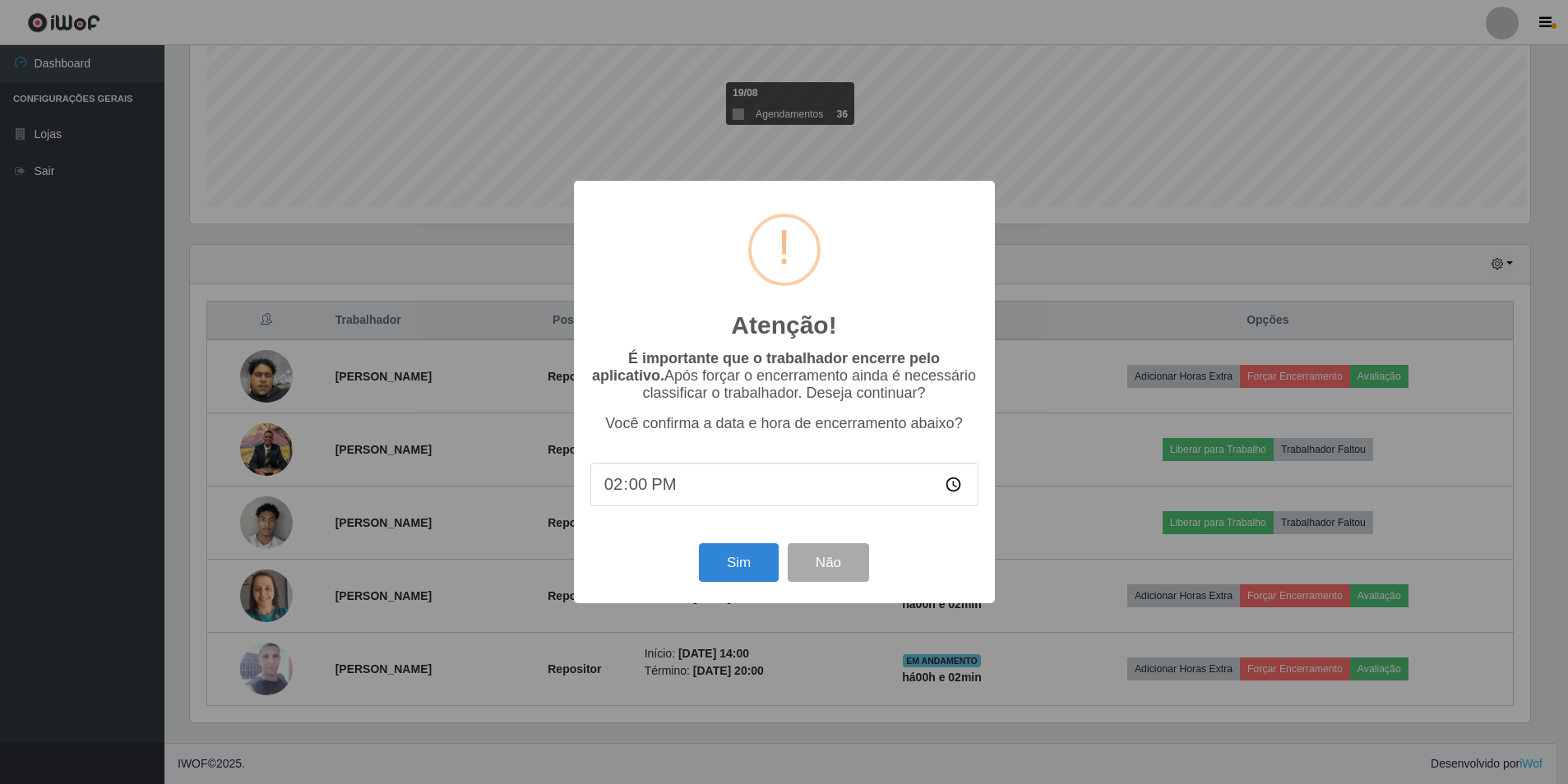
scroll to position [341, 1344]
click at [737, 567] on button "Sim" at bounding box center [741, 562] width 80 height 39
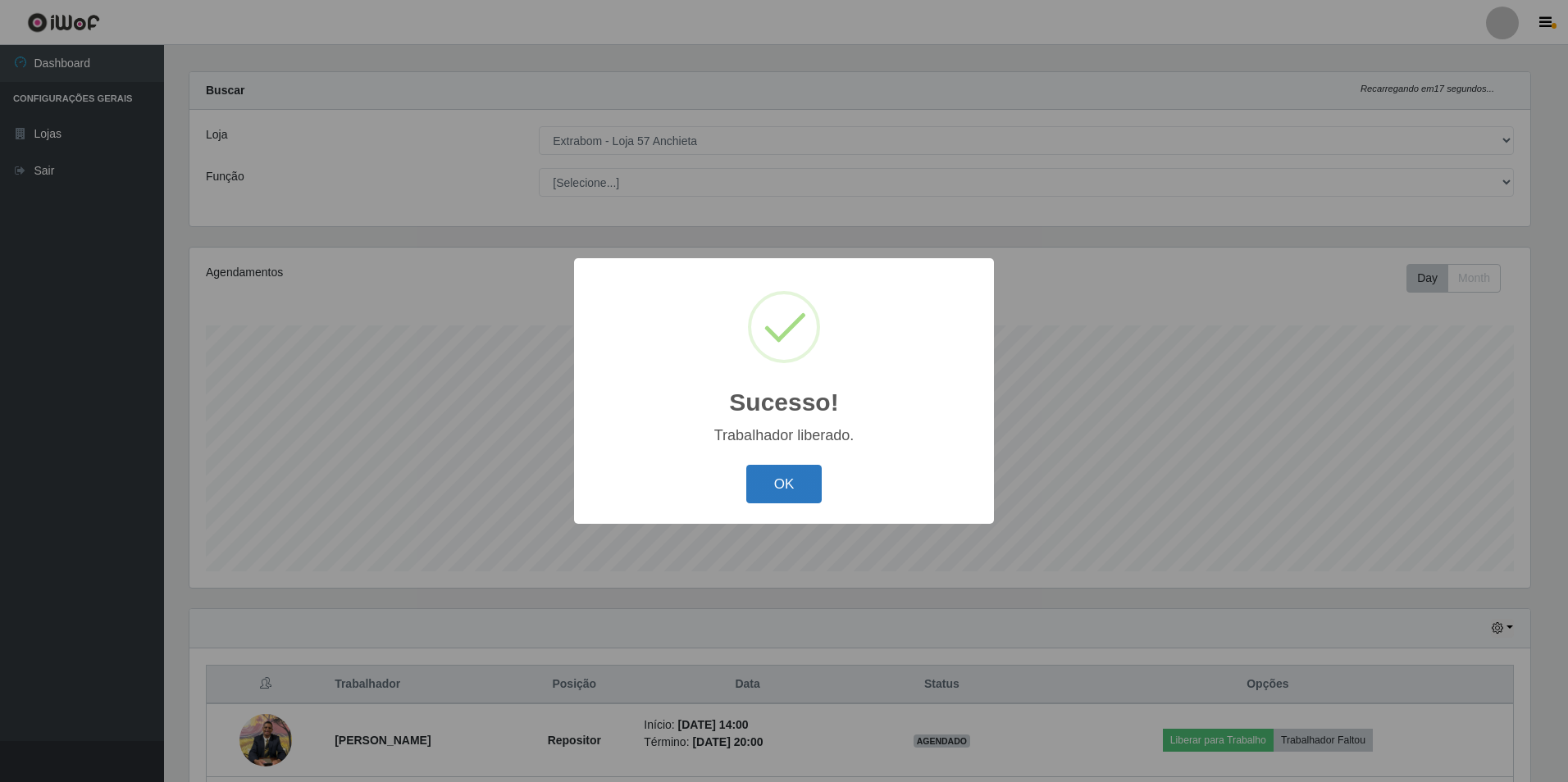
click at [768, 483] on button "OK" at bounding box center [785, 484] width 76 height 39
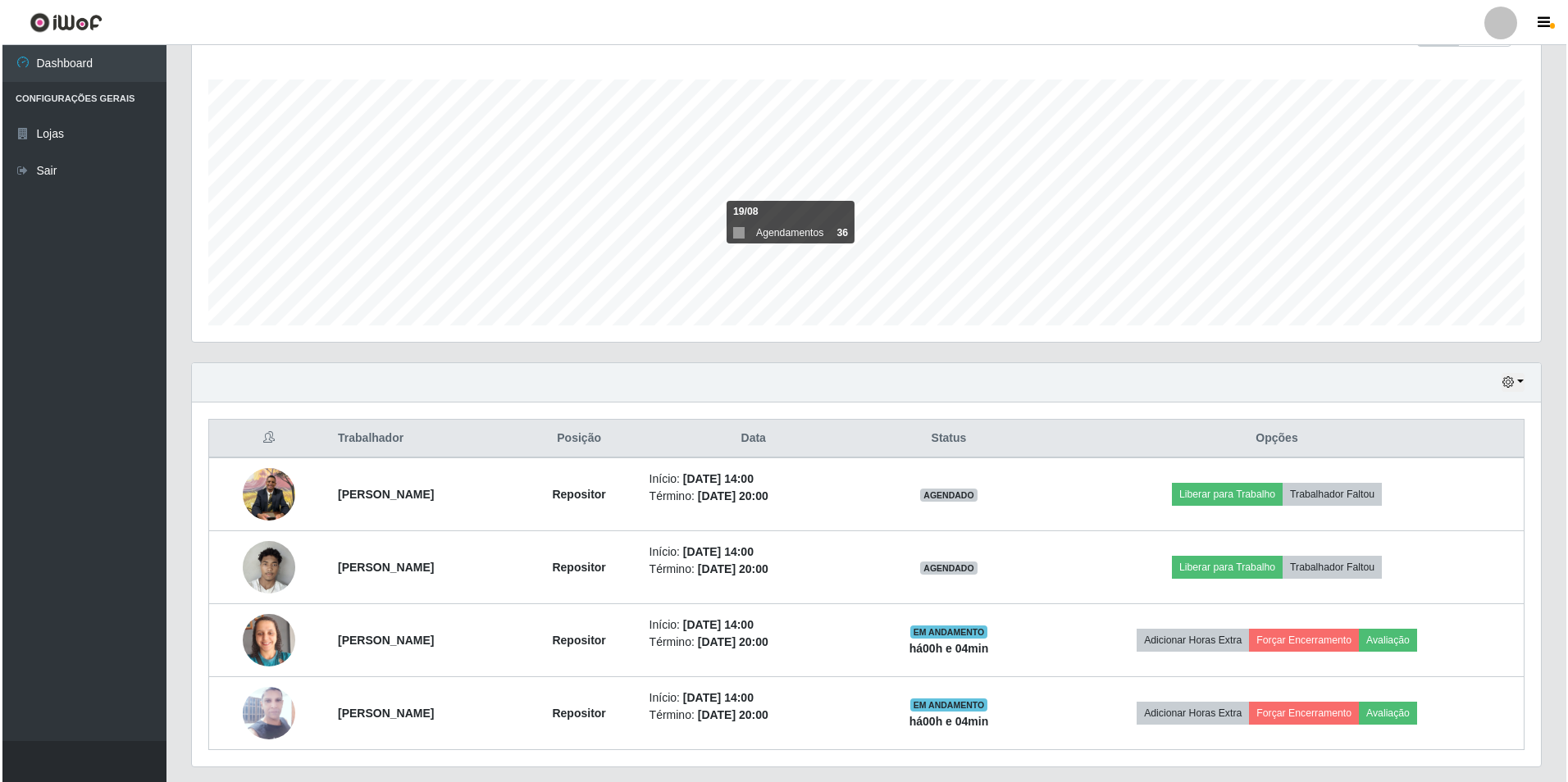
scroll to position [307, 0]
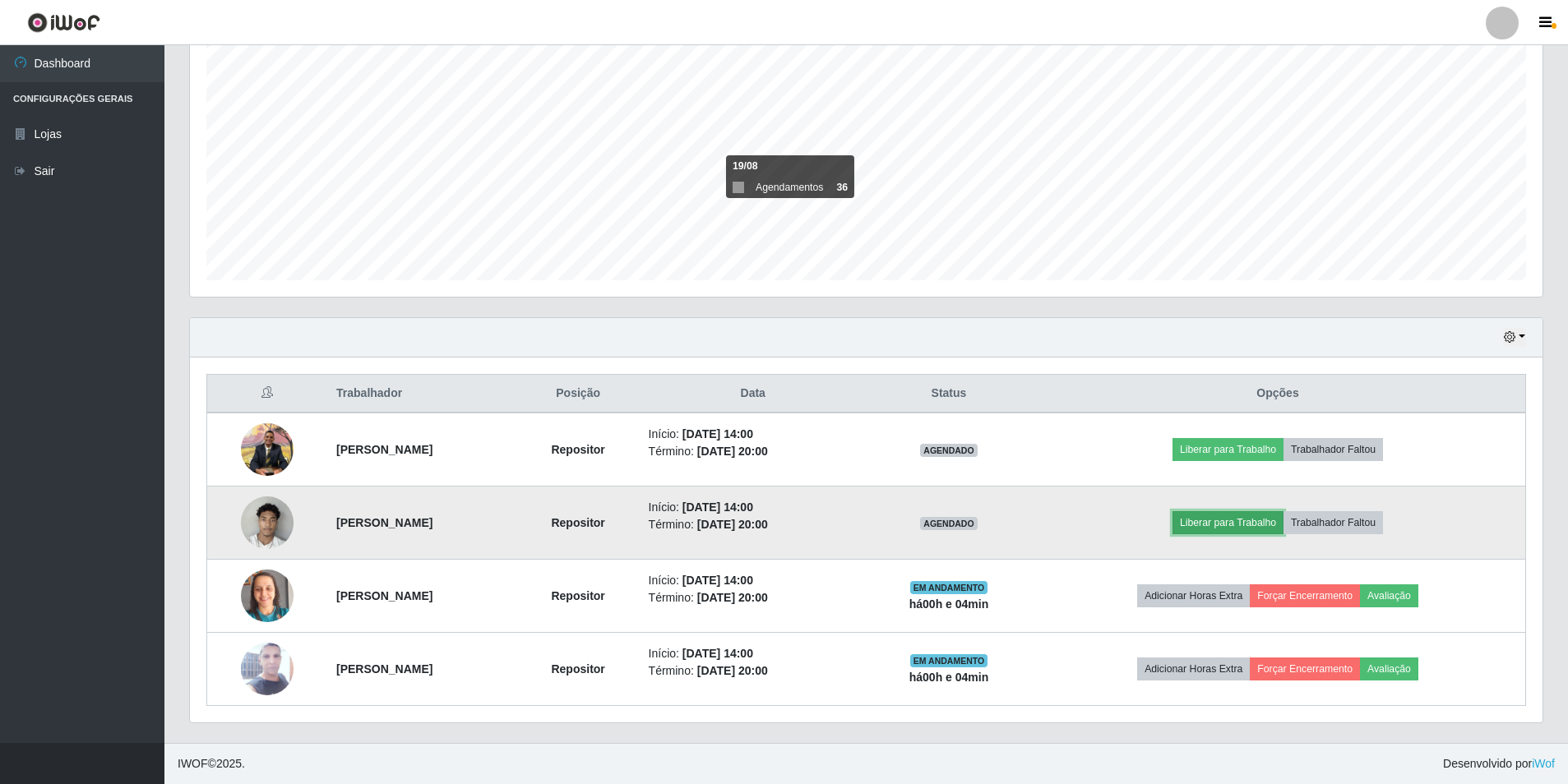
click at [1283, 511] on button "Liberar para Trabalho" at bounding box center [1228, 522] width 111 height 23
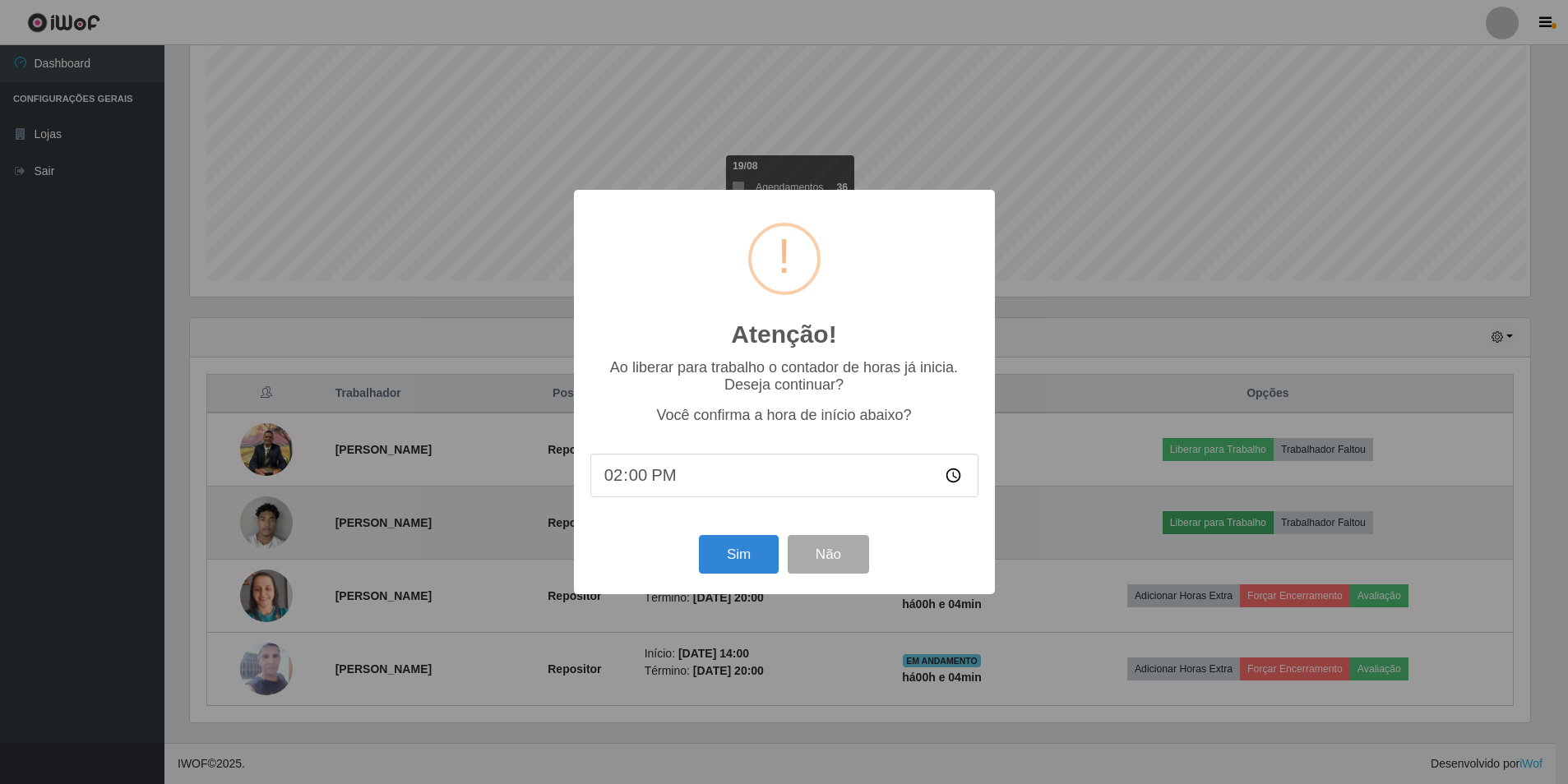
scroll to position [341, 1344]
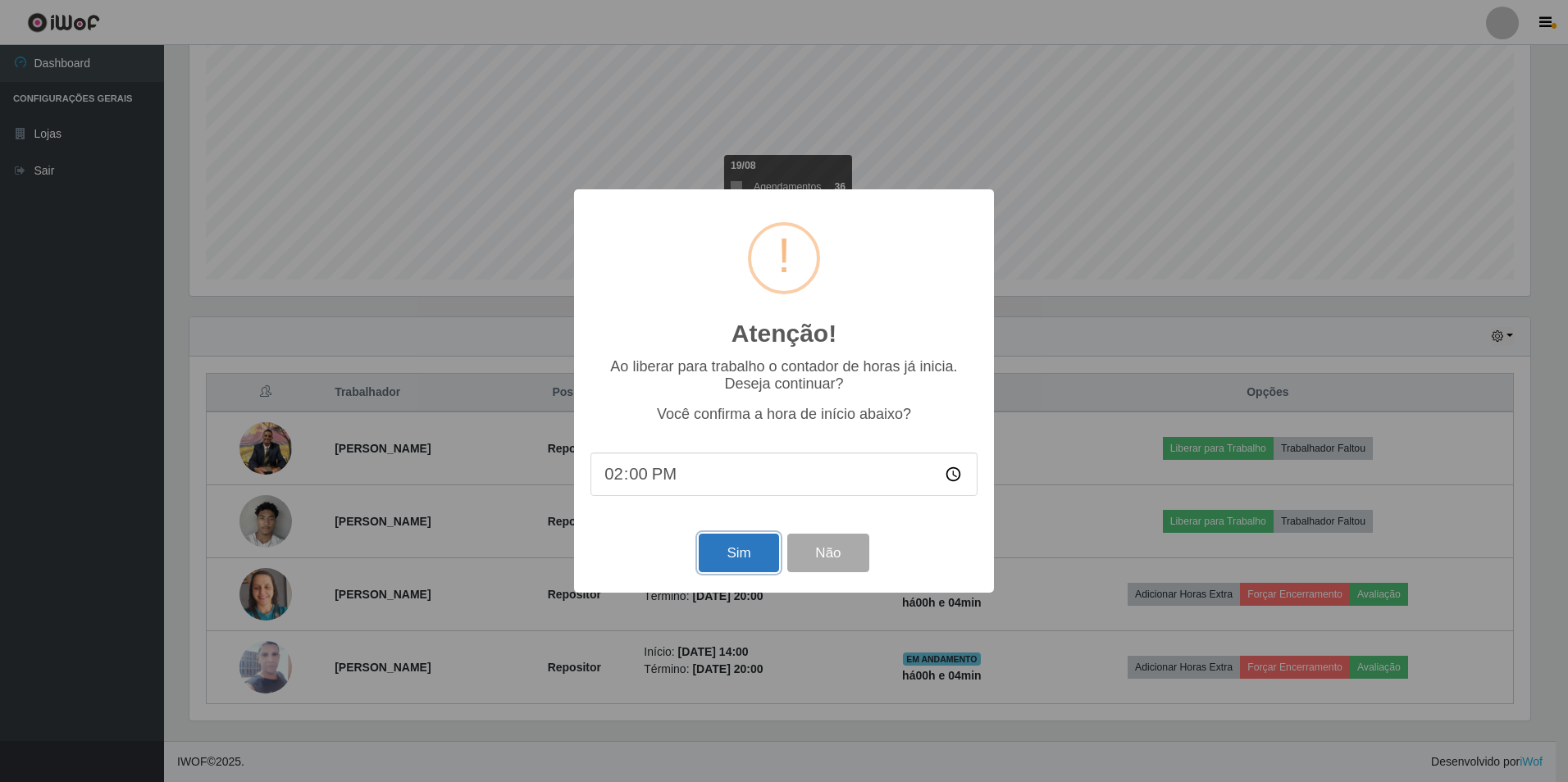
click at [748, 545] on button "Sim" at bounding box center [739, 553] width 80 height 39
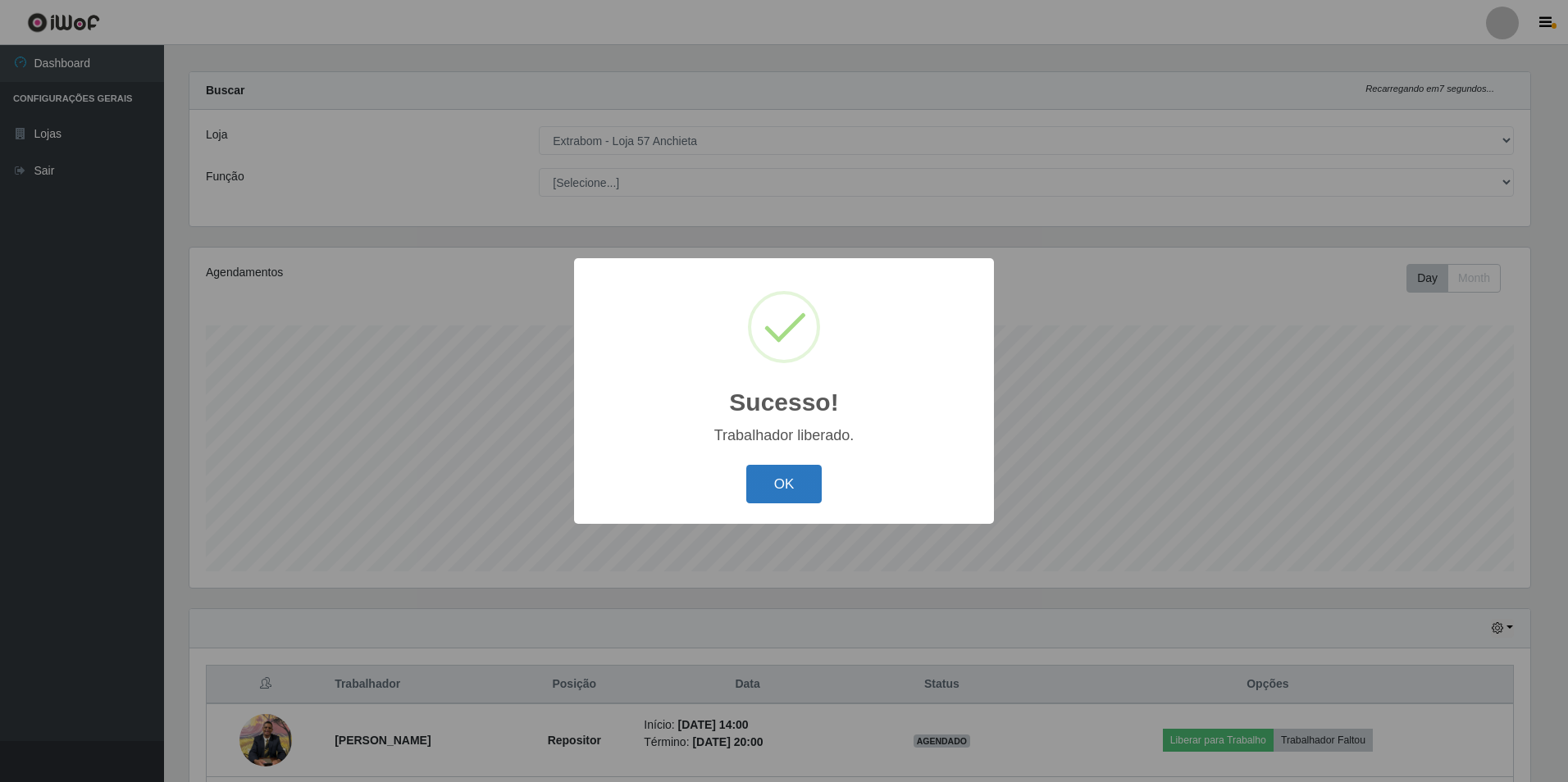
click at [784, 477] on button "OK" at bounding box center [785, 484] width 76 height 39
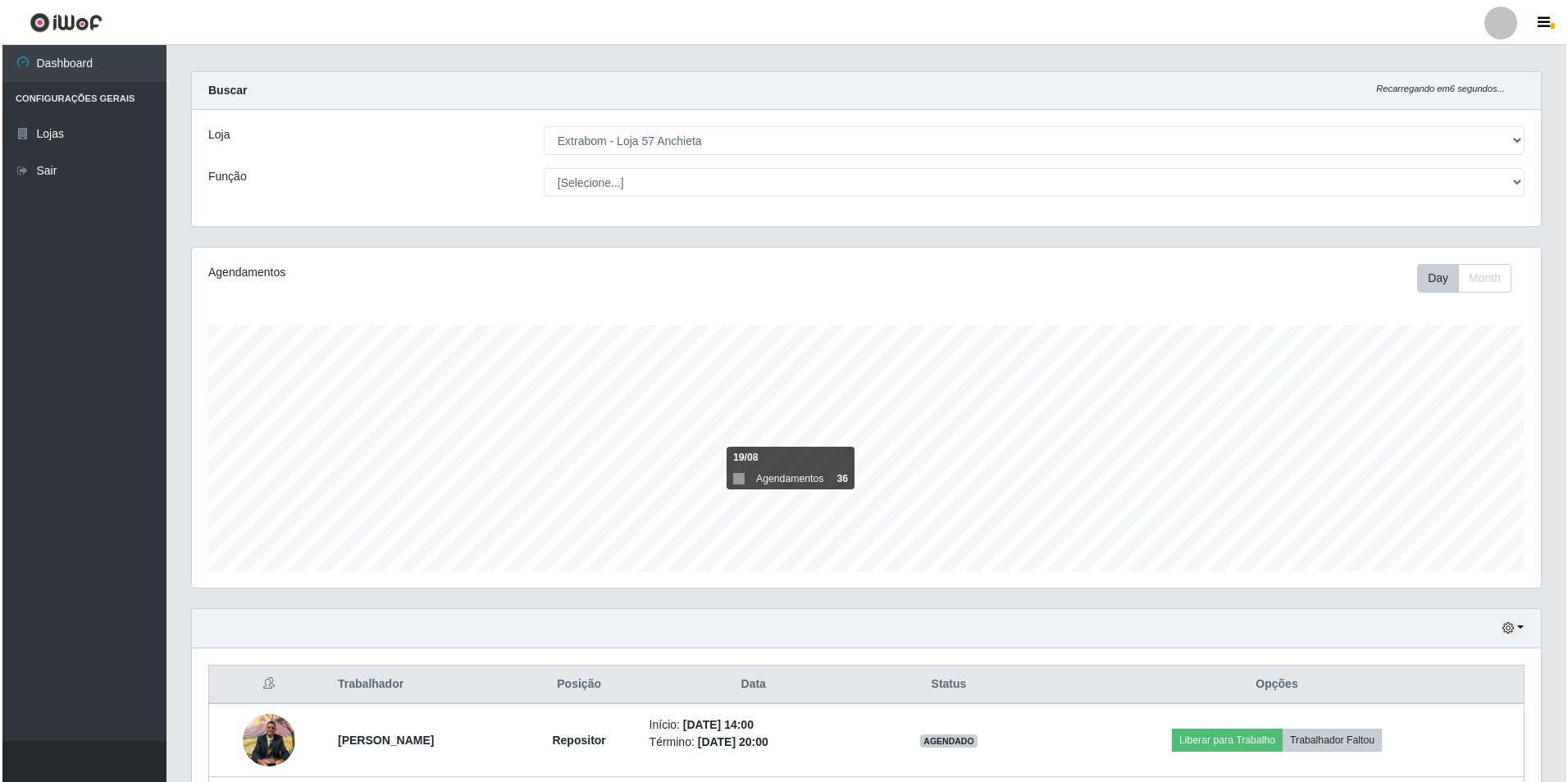
scroll to position [307, 0]
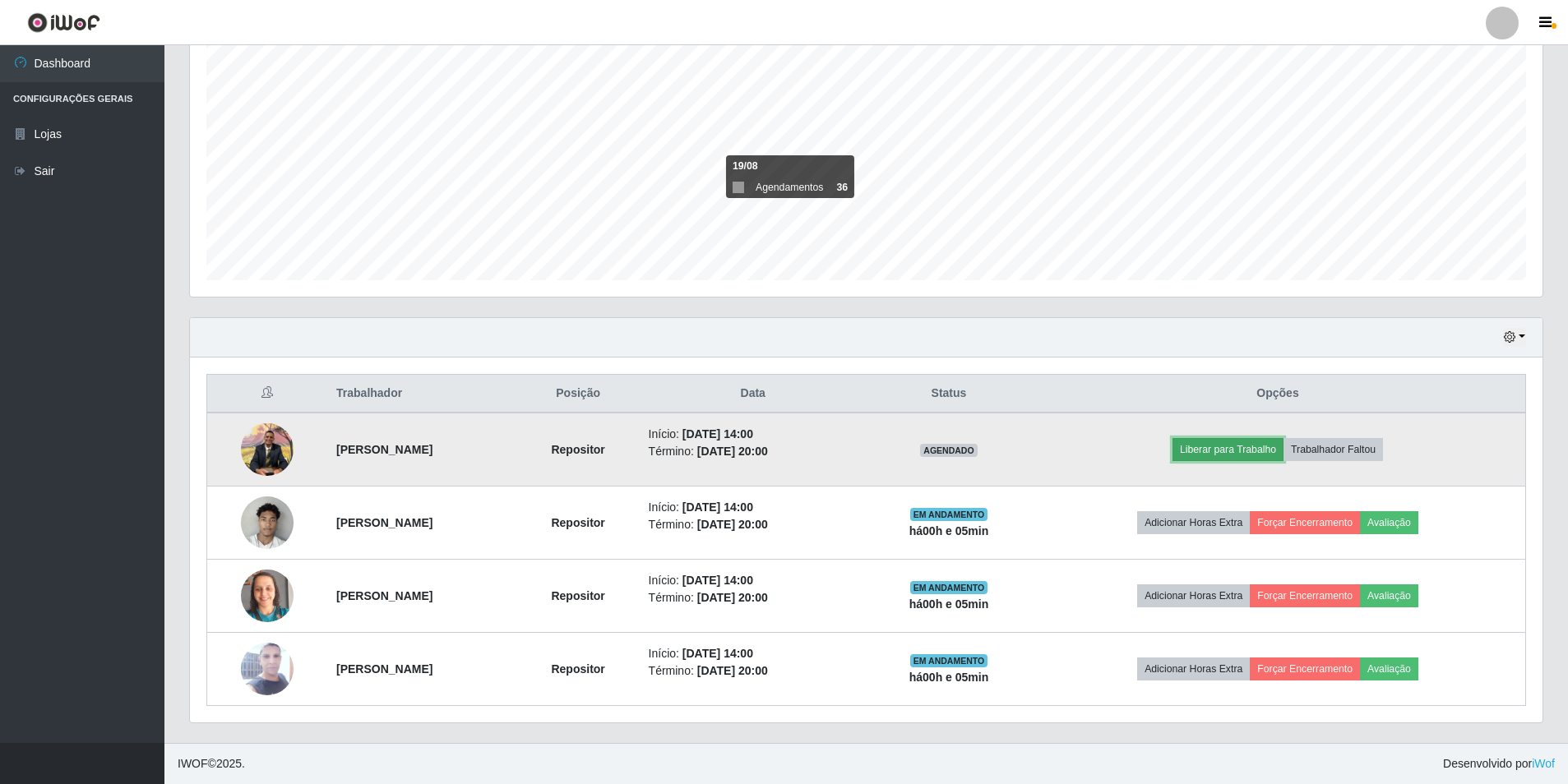
click at [1254, 449] on button "Liberar para Trabalho" at bounding box center [1228, 450] width 111 height 23
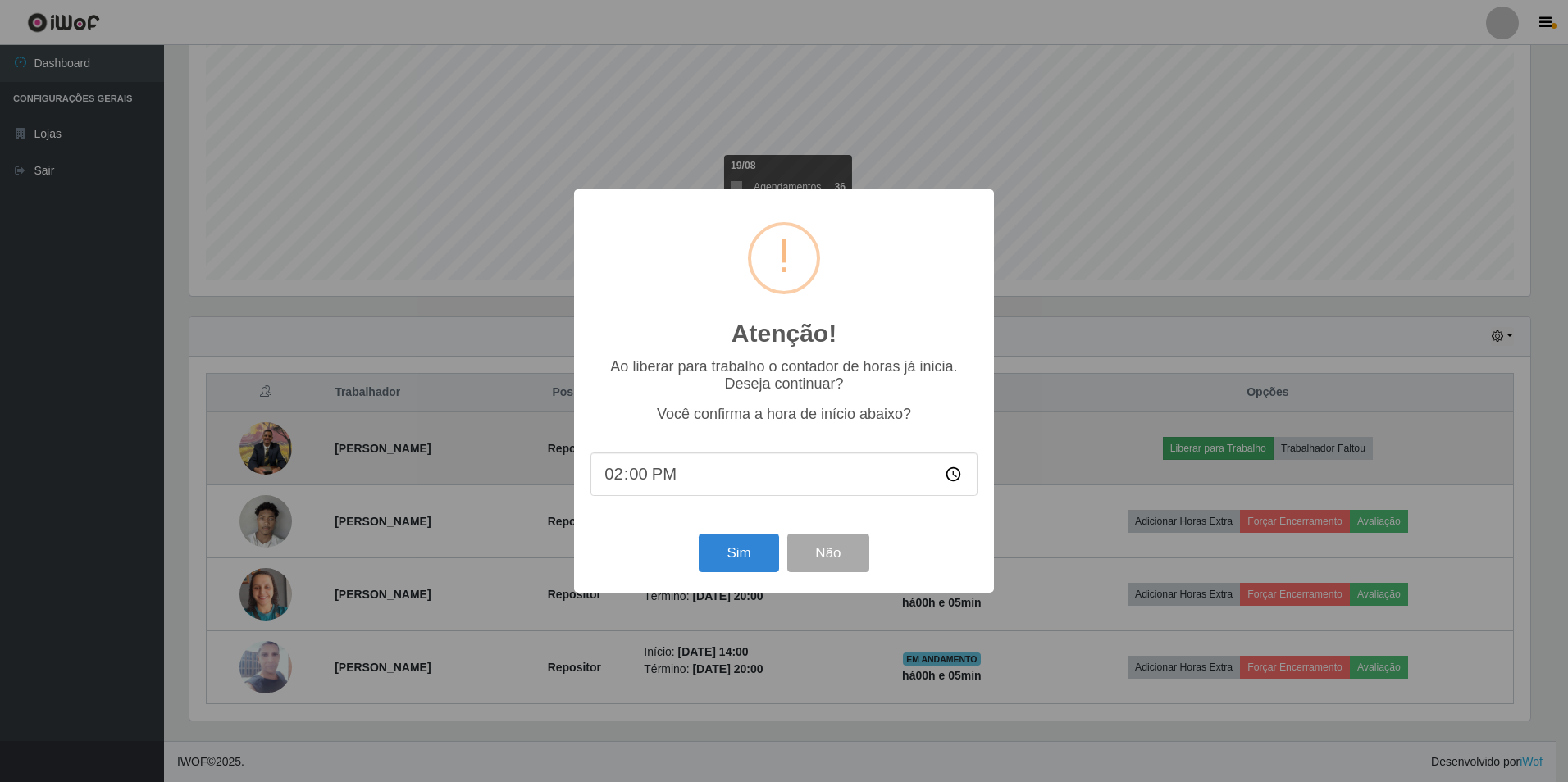
type input "14:05"
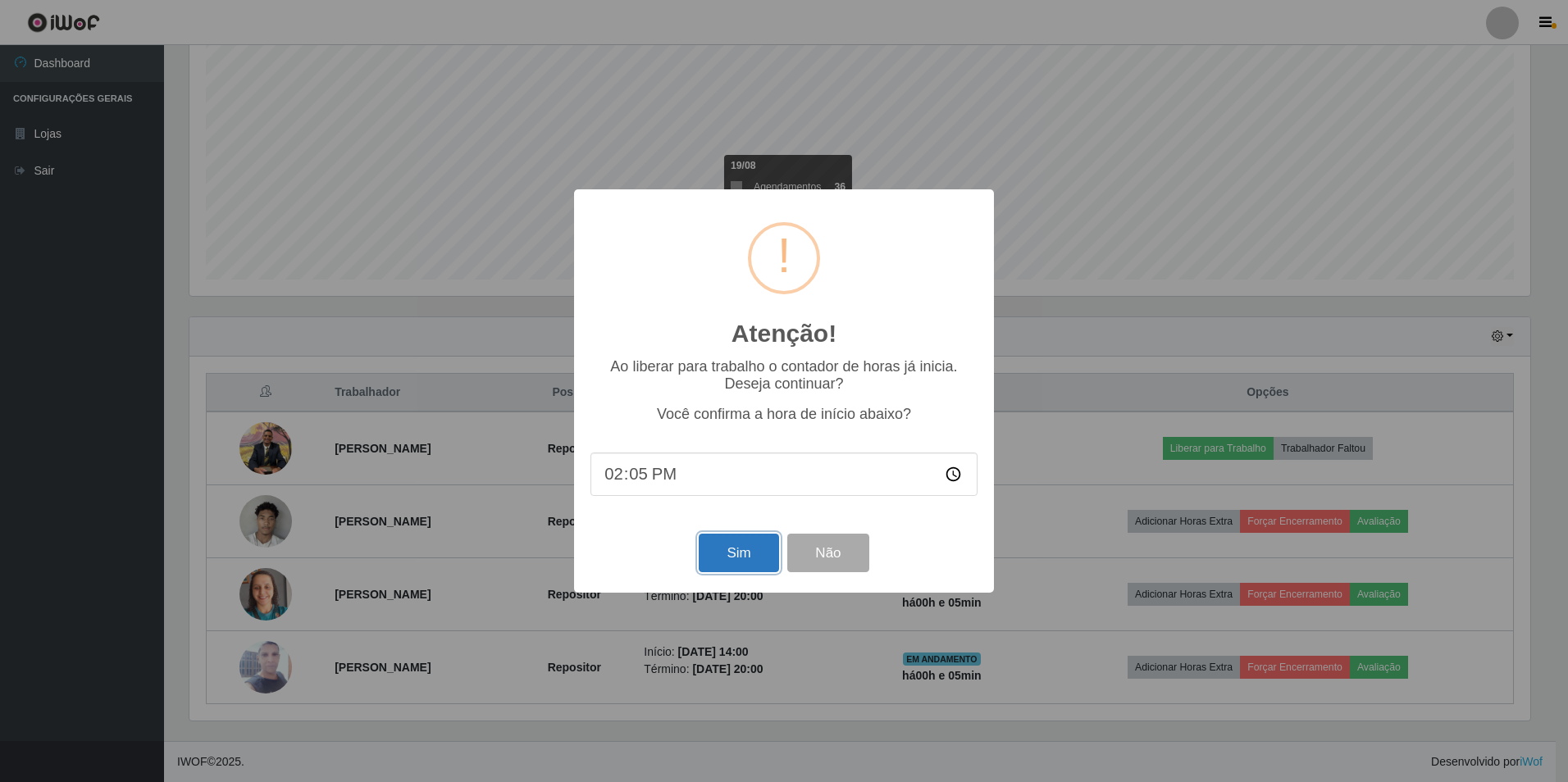
click at [703, 563] on button "Sim" at bounding box center [739, 553] width 80 height 39
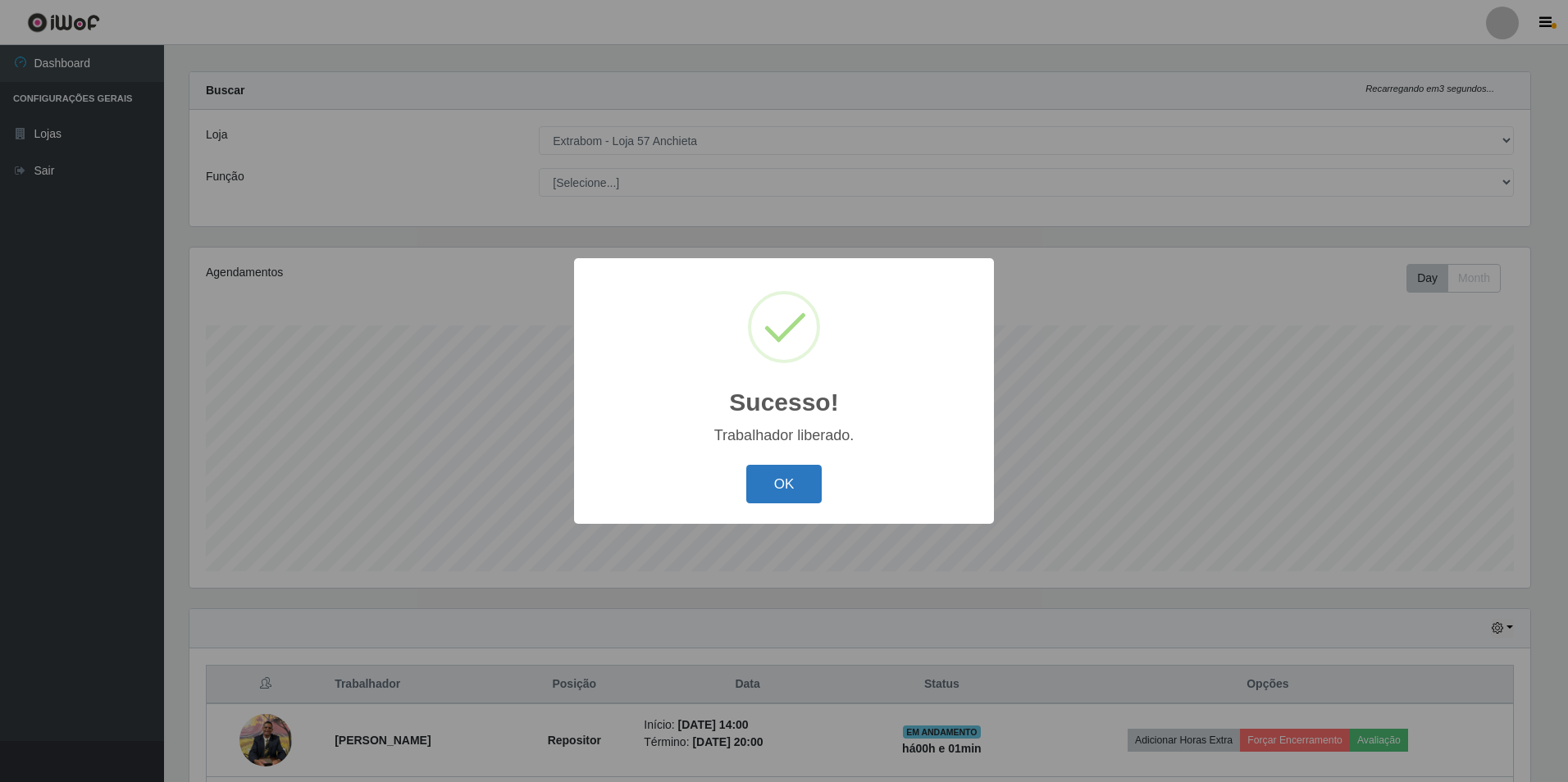
drag, startPoint x: 763, startPoint y: 516, endPoint x: 765, endPoint y: 496, distance: 20.1
click at [765, 497] on div "Sucesso! × Trabalhador liberado. OK Cancel" at bounding box center [784, 391] width 420 height 265
click at [765, 495] on button "OK" at bounding box center [785, 484] width 76 height 39
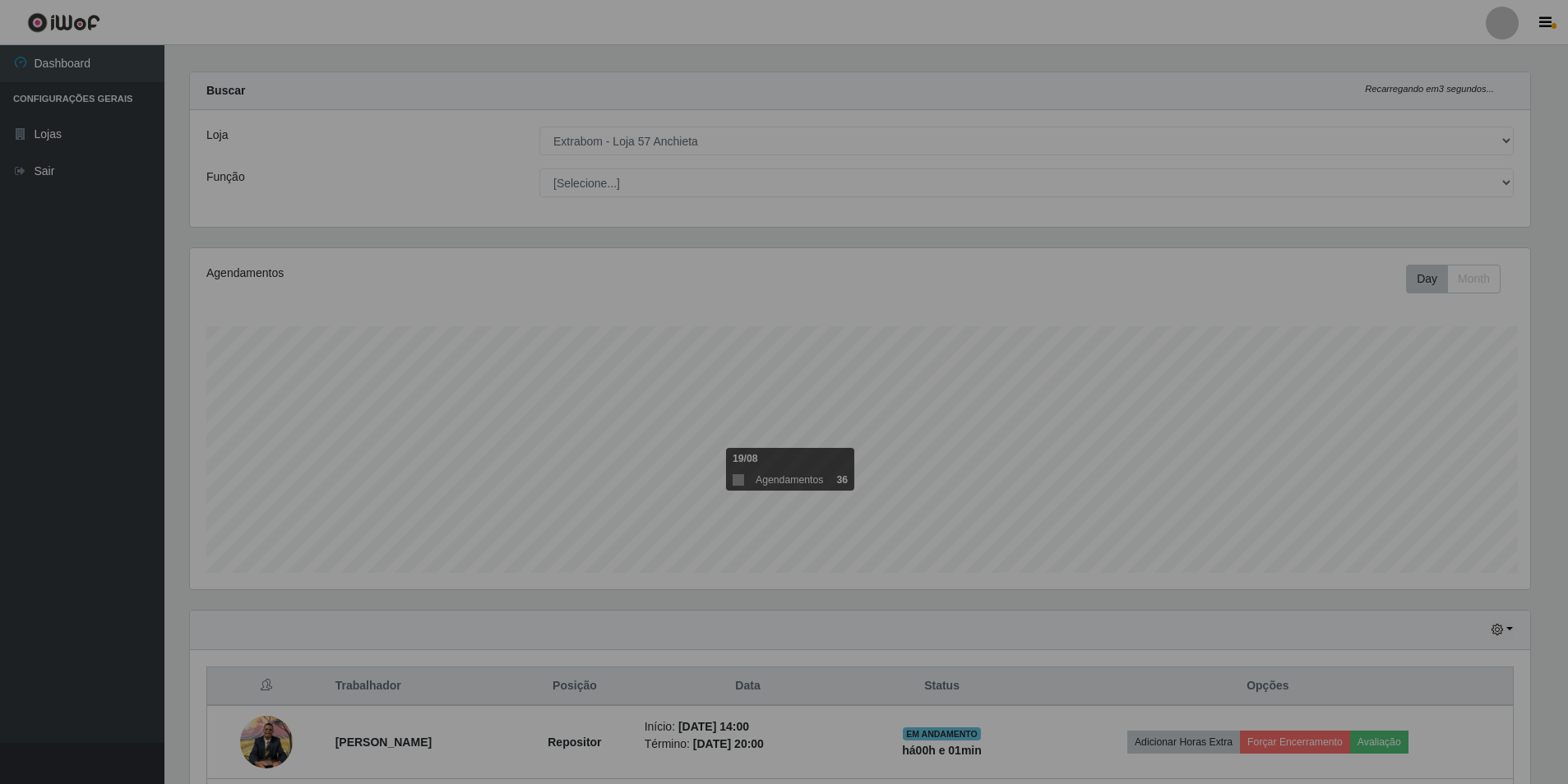
scroll to position [341, 1352]
